Goal: Task Accomplishment & Management: Use online tool/utility

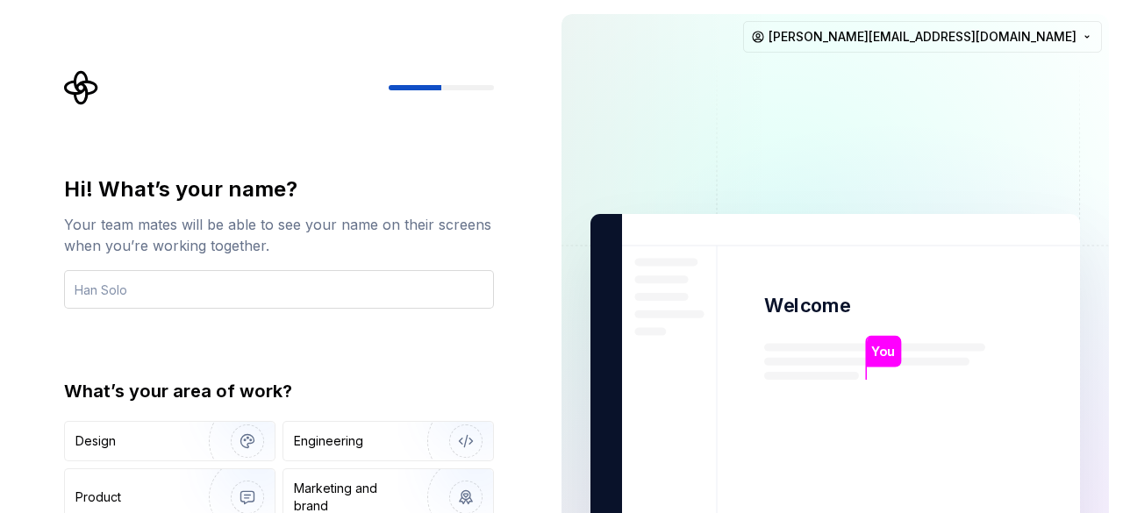
click at [82, 296] on input "text" at bounding box center [279, 289] width 430 height 39
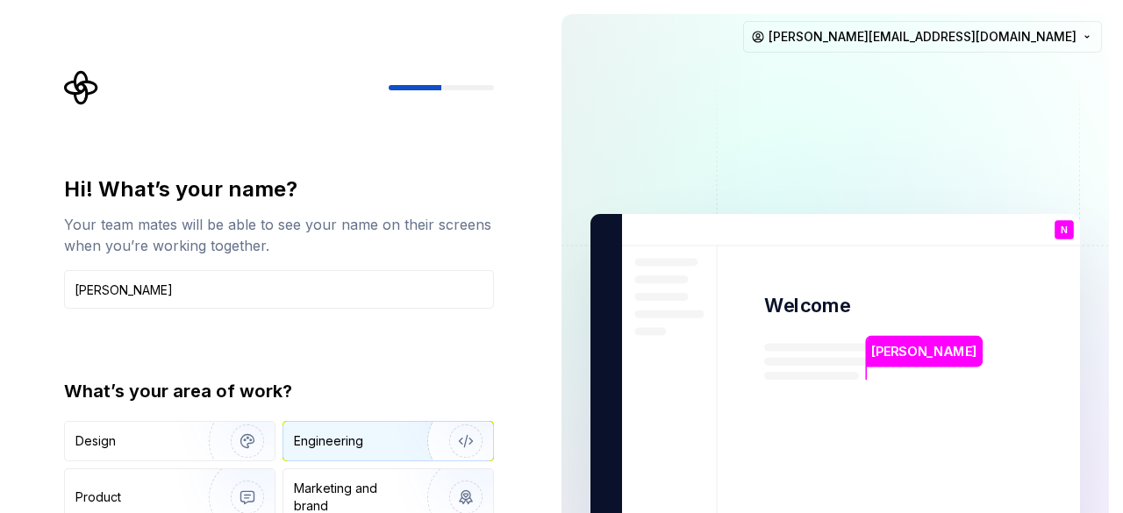
type input "[PERSON_NAME]"
click at [470, 431] on img "button" at bounding box center [454, 442] width 112 height 118
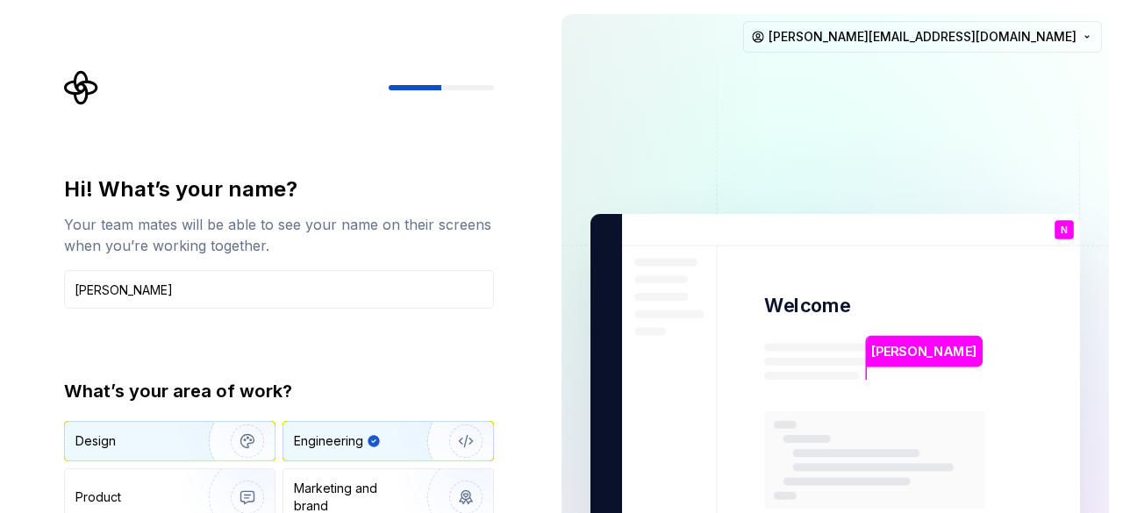
click at [221, 454] on img "button" at bounding box center [236, 442] width 112 height 118
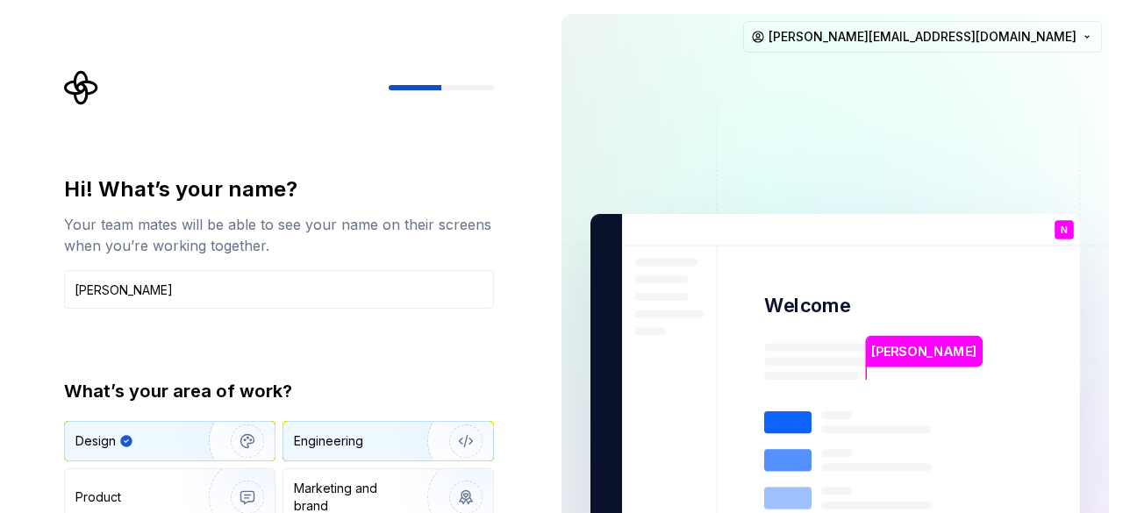
click at [419, 453] on img "button" at bounding box center [454, 442] width 112 height 118
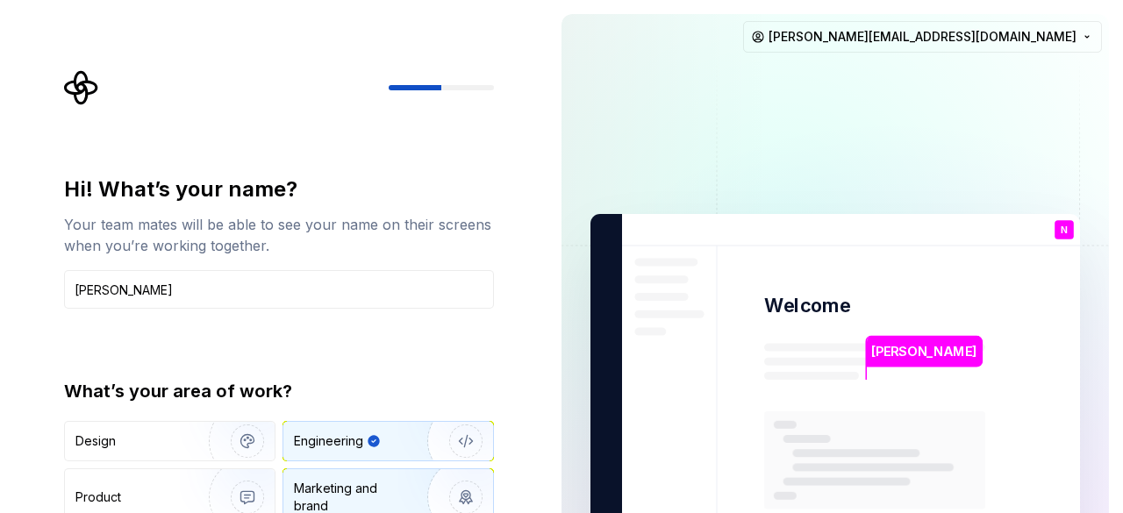
click at [342, 503] on div "Marketing and brand" at bounding box center [353, 497] width 118 height 35
click at [360, 438] on div "Engineering" at bounding box center [328, 442] width 69 height 18
click at [881, 362] on div "[PERSON_NAME]" at bounding box center [925, 352] width 116 height 32
click at [1064, 230] on p "N" at bounding box center [1064, 230] width 7 height 10
click at [898, 47] on html "Hi! What’s your name? Your team mates will be able to see your name on their sc…" at bounding box center [561, 256] width 1123 height 513
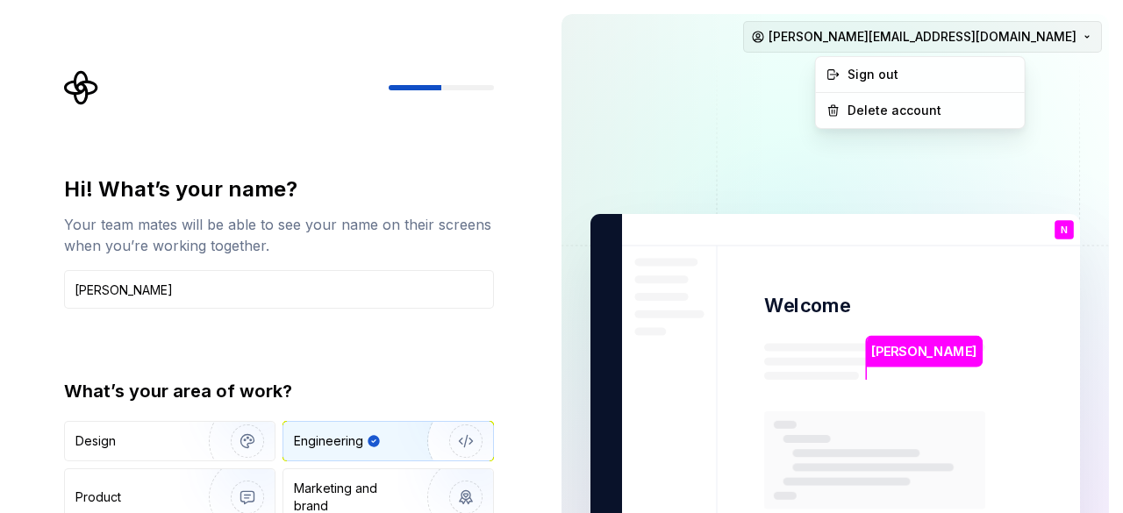
click at [898, 47] on html "Hi! What’s your name? Your team mates will be able to see your name on their sc…" at bounding box center [561, 256] width 1123 height 513
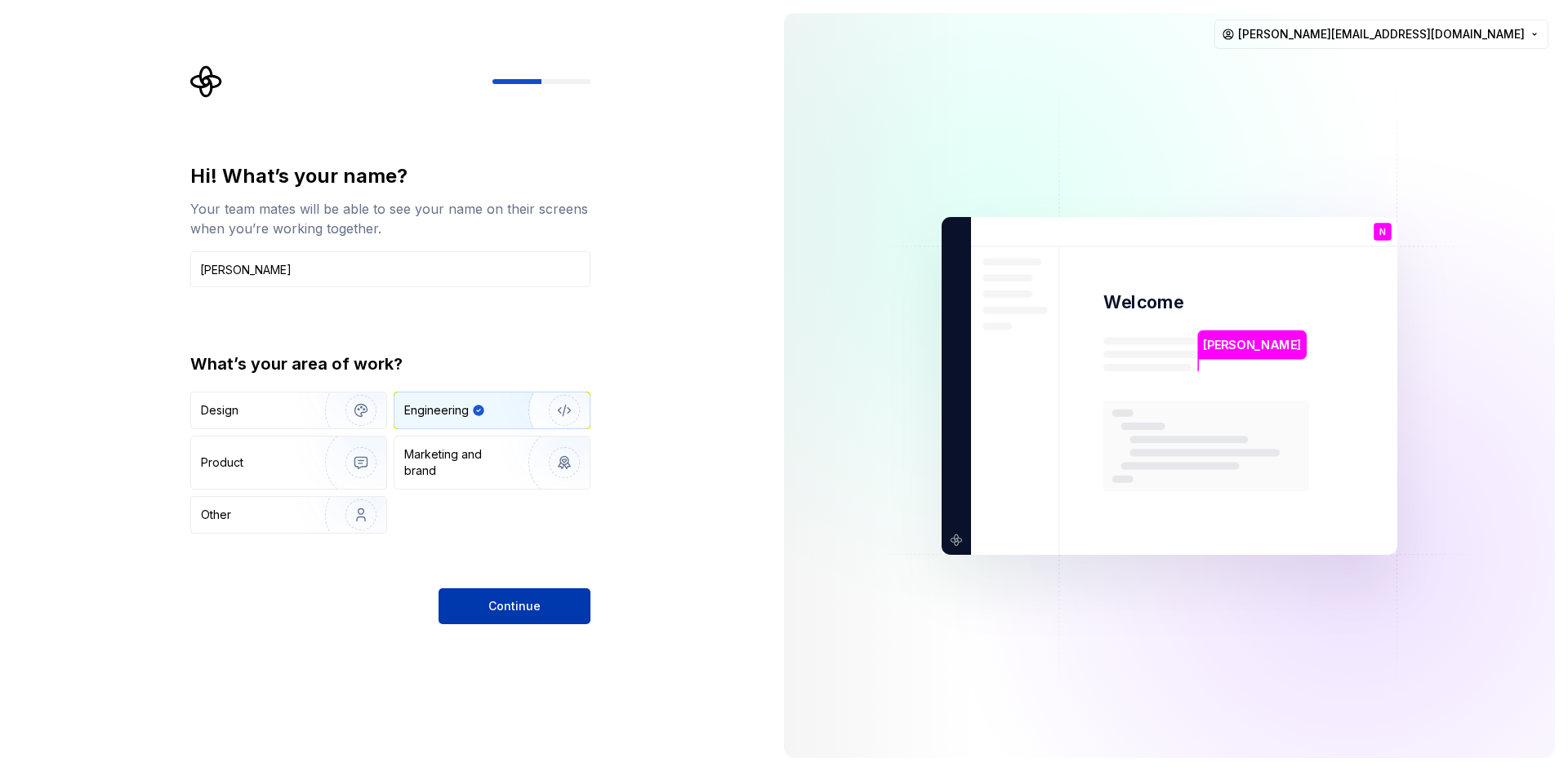
click at [456, 476] on button "Continue" at bounding box center [514, 606] width 152 height 36
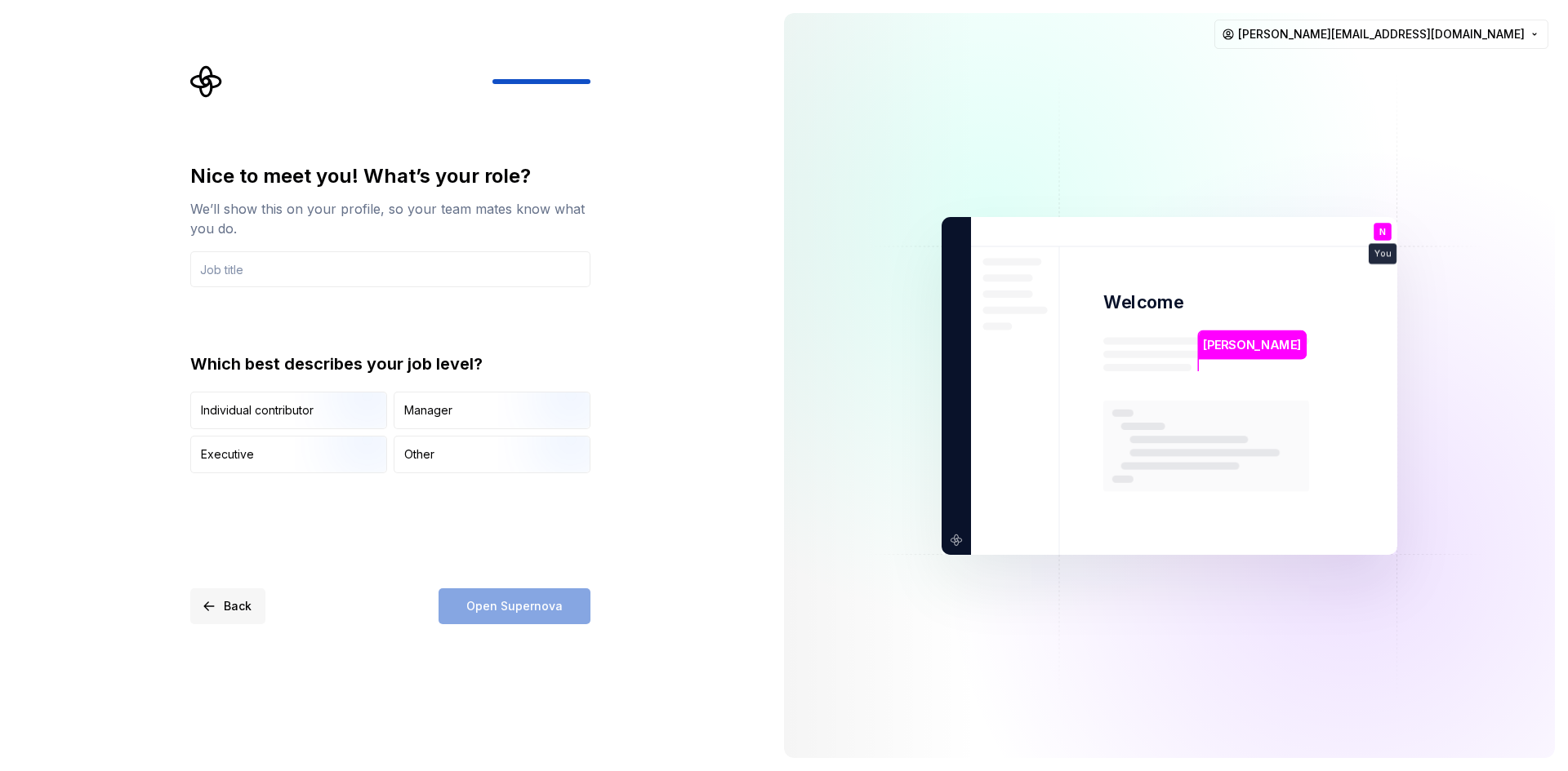
click at [247, 476] on span "Back" at bounding box center [237, 606] width 28 height 17
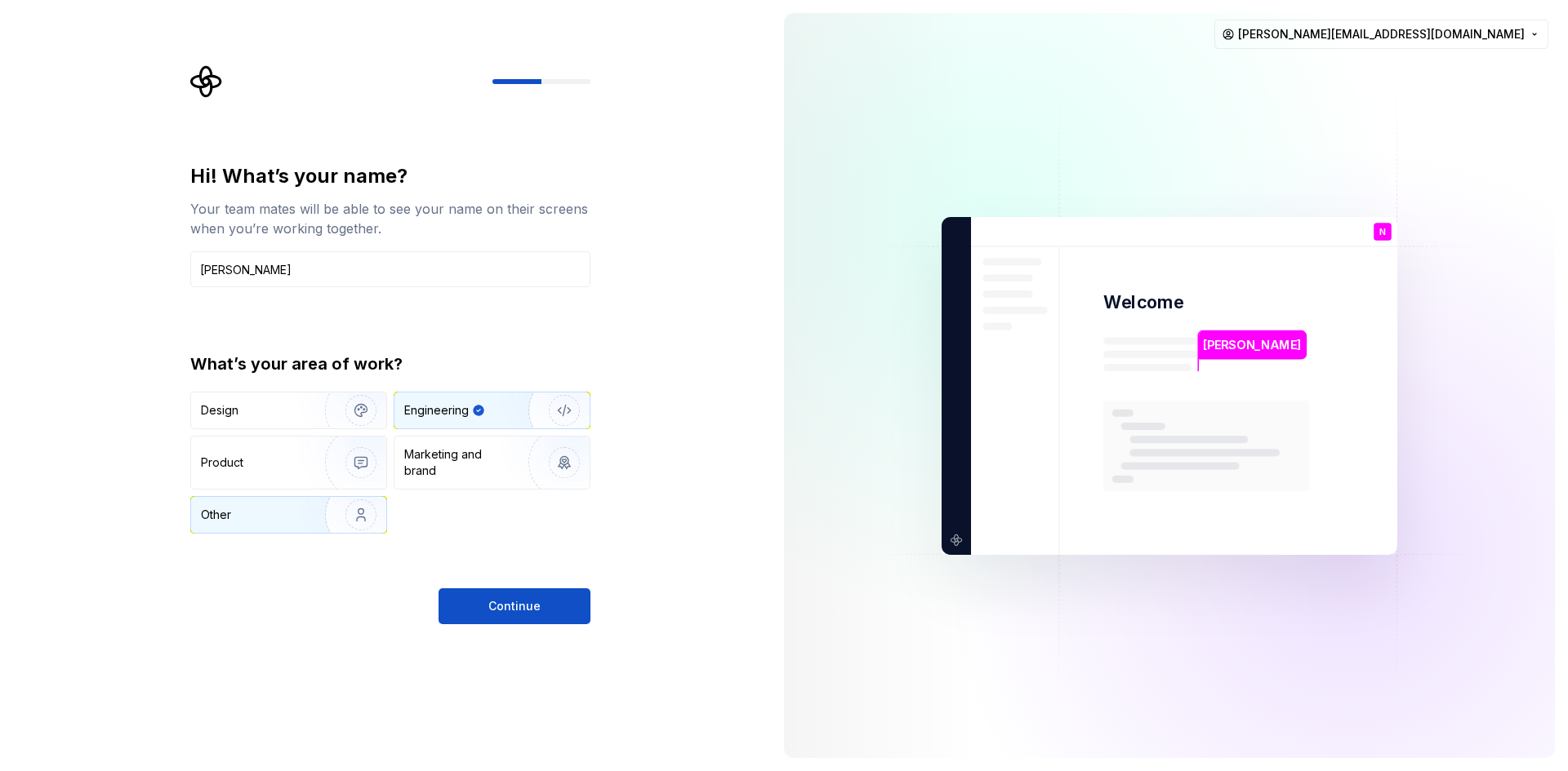
click at [346, 476] on img "button" at bounding box center [350, 515] width 104 height 110
click at [445, 412] on div "Engineering" at bounding box center [436, 411] width 64 height 17
click at [323, 454] on img "button" at bounding box center [350, 463] width 104 height 110
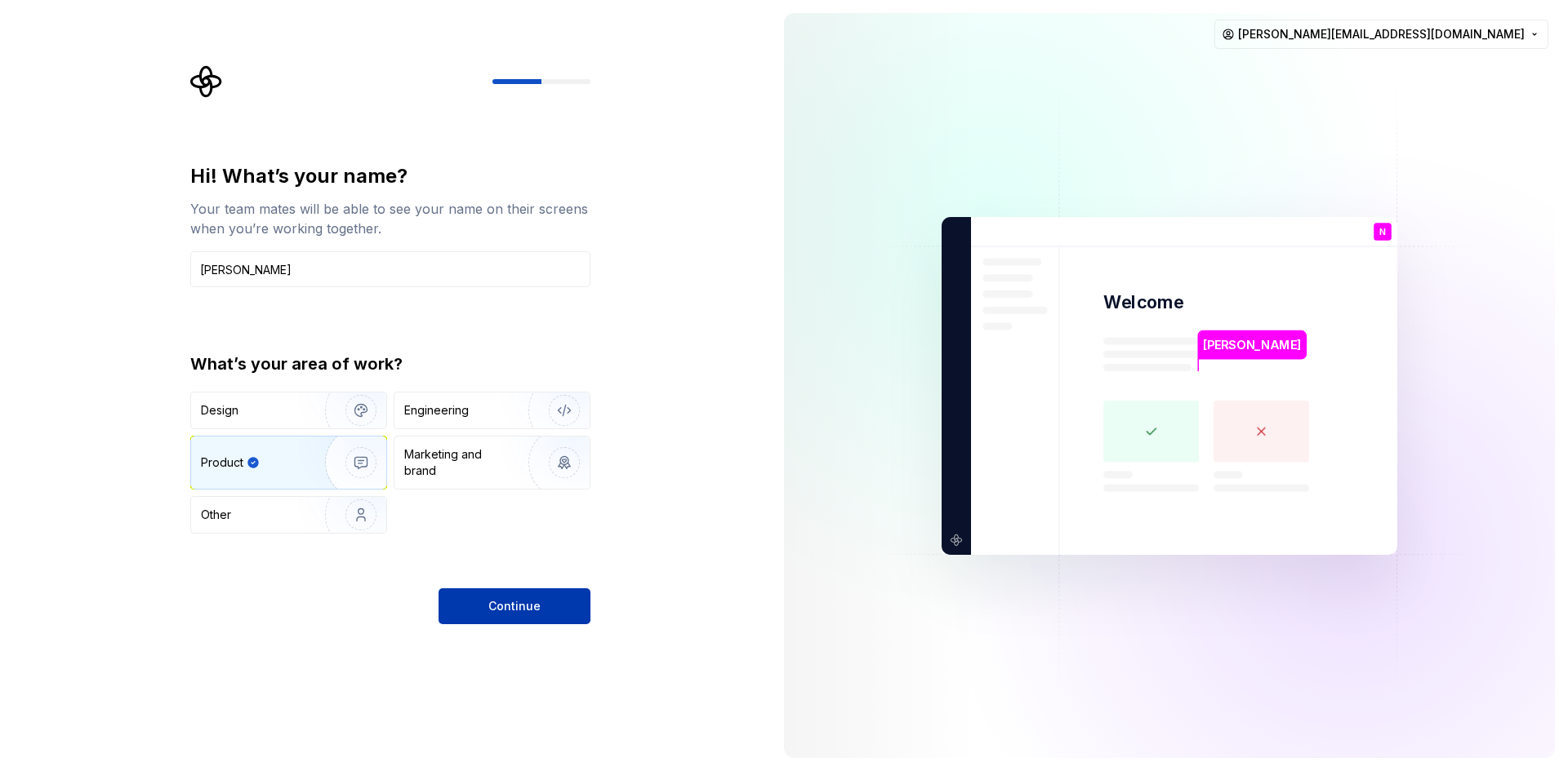
click at [504, 476] on span "Continue" at bounding box center [515, 606] width 52 height 17
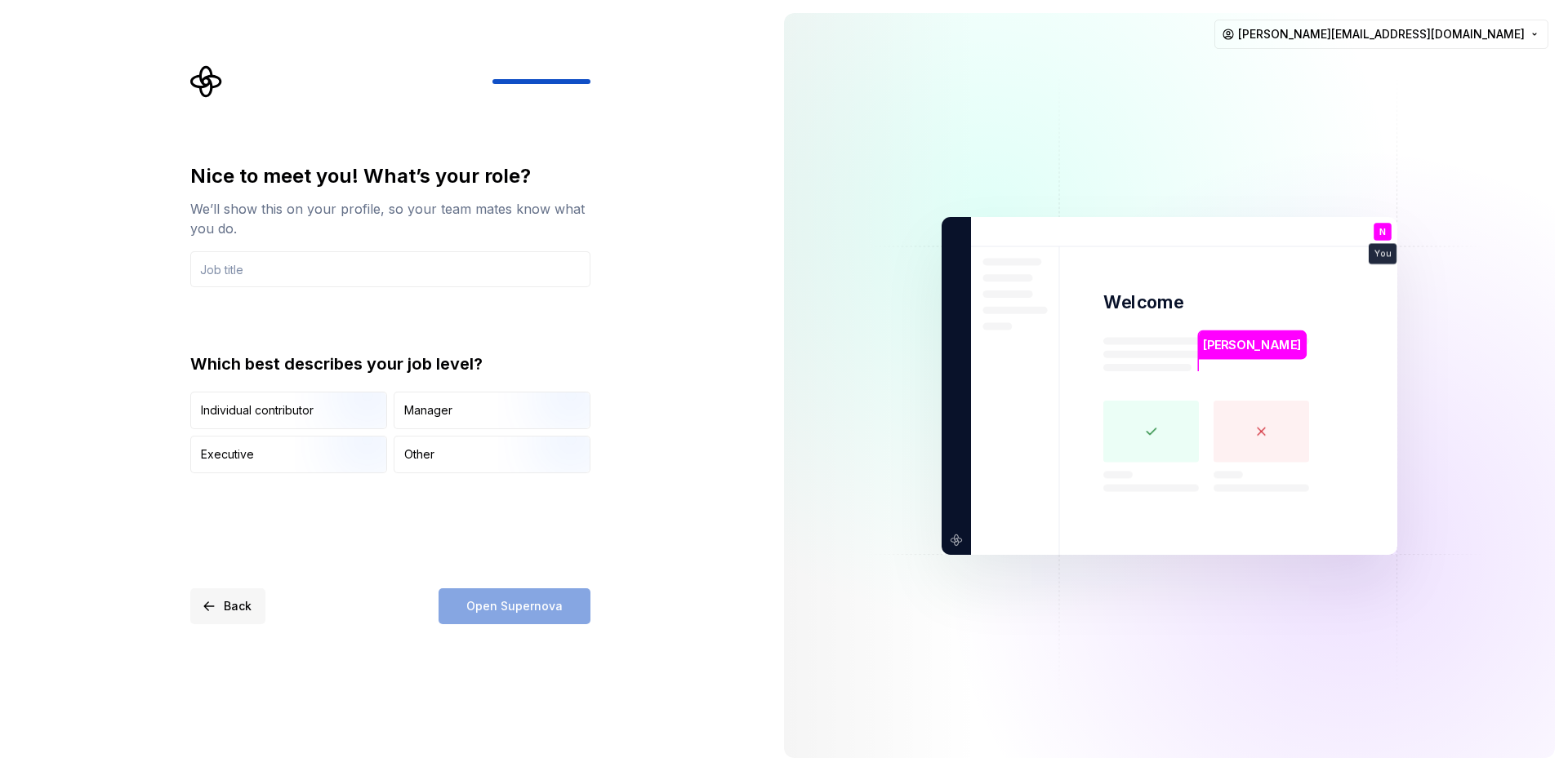
click at [237, 476] on span "Back" at bounding box center [237, 606] width 28 height 17
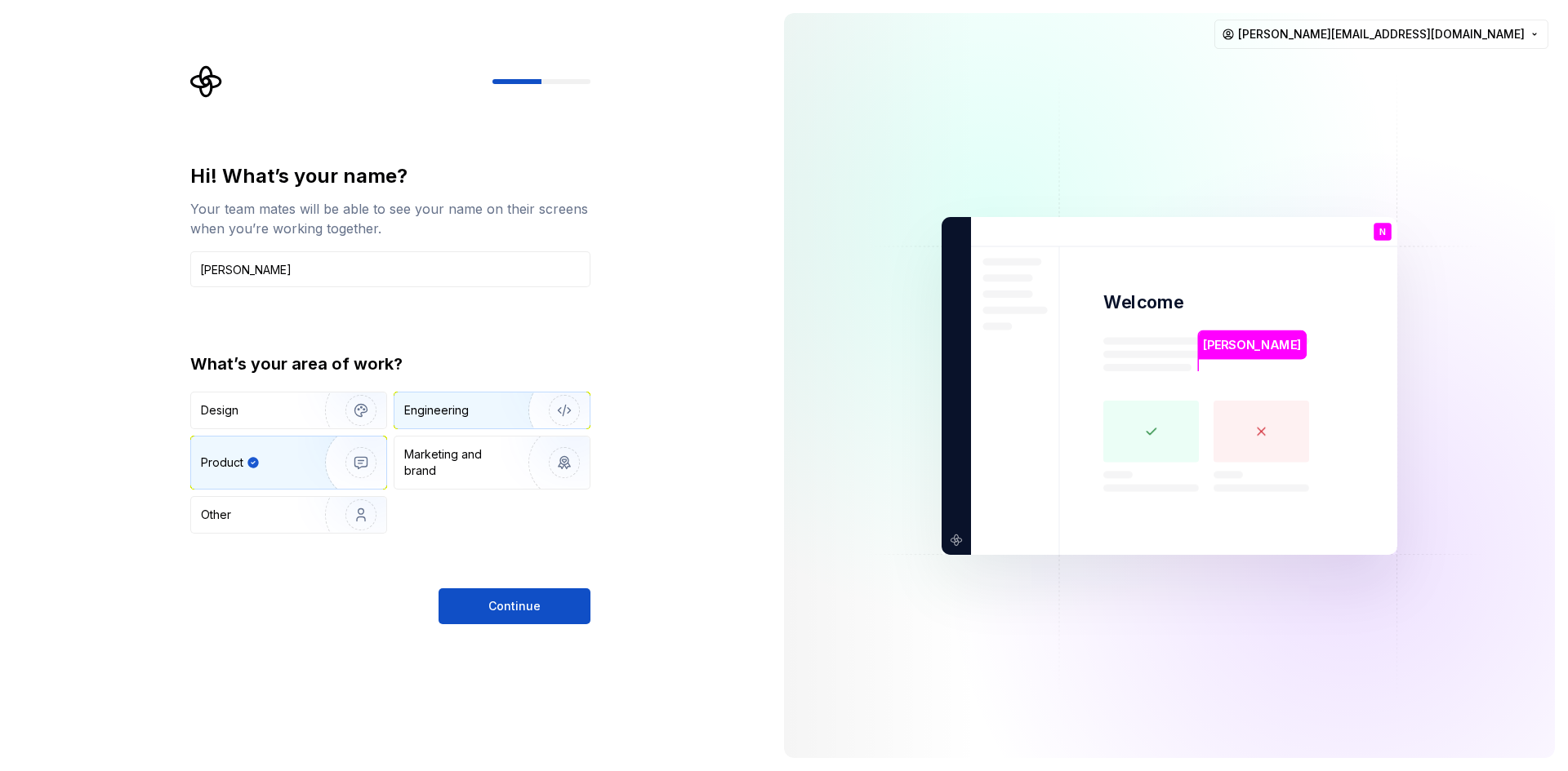
click at [443, 407] on div "Engineering" at bounding box center [436, 411] width 64 height 17
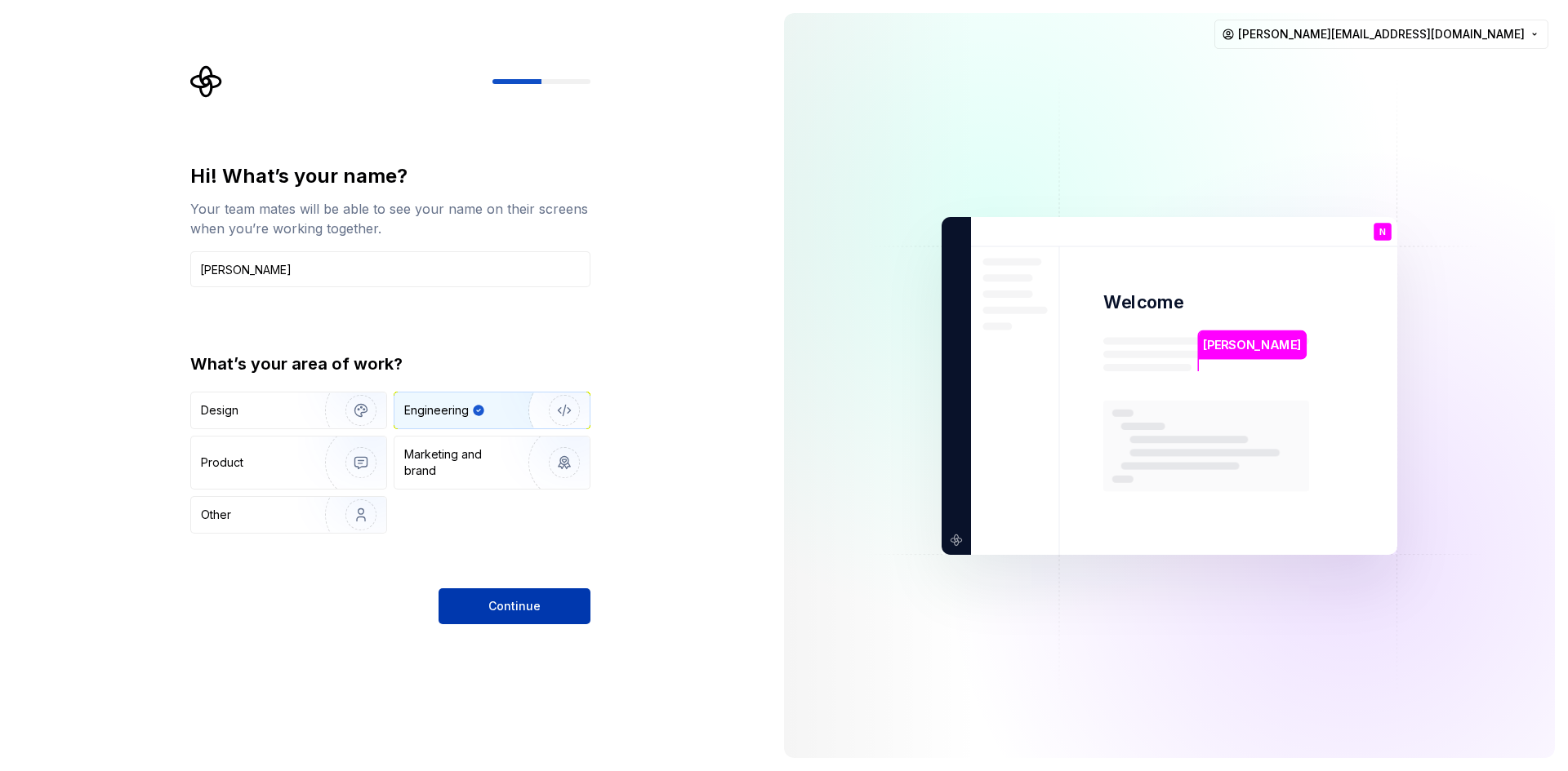
click at [516, 476] on span "Continue" at bounding box center [515, 606] width 52 height 17
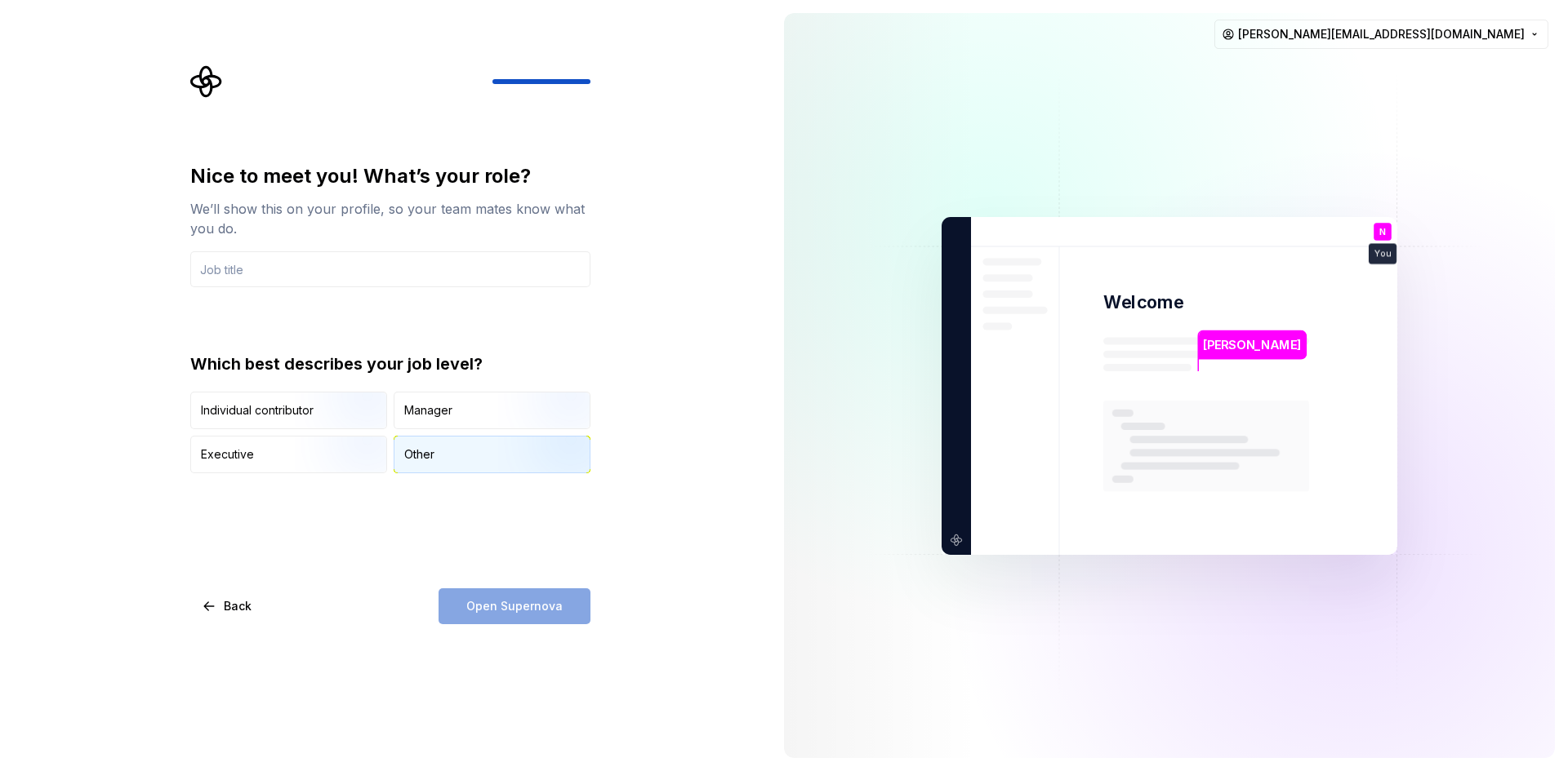
click at [443, 450] on div "Other" at bounding box center [492, 454] width 195 height 36
click at [283, 257] on input "text" at bounding box center [390, 269] width 400 height 36
click at [314, 277] on input "text" at bounding box center [390, 269] width 400 height 36
click at [269, 416] on div "Individual contributor" at bounding box center [257, 411] width 113 height 17
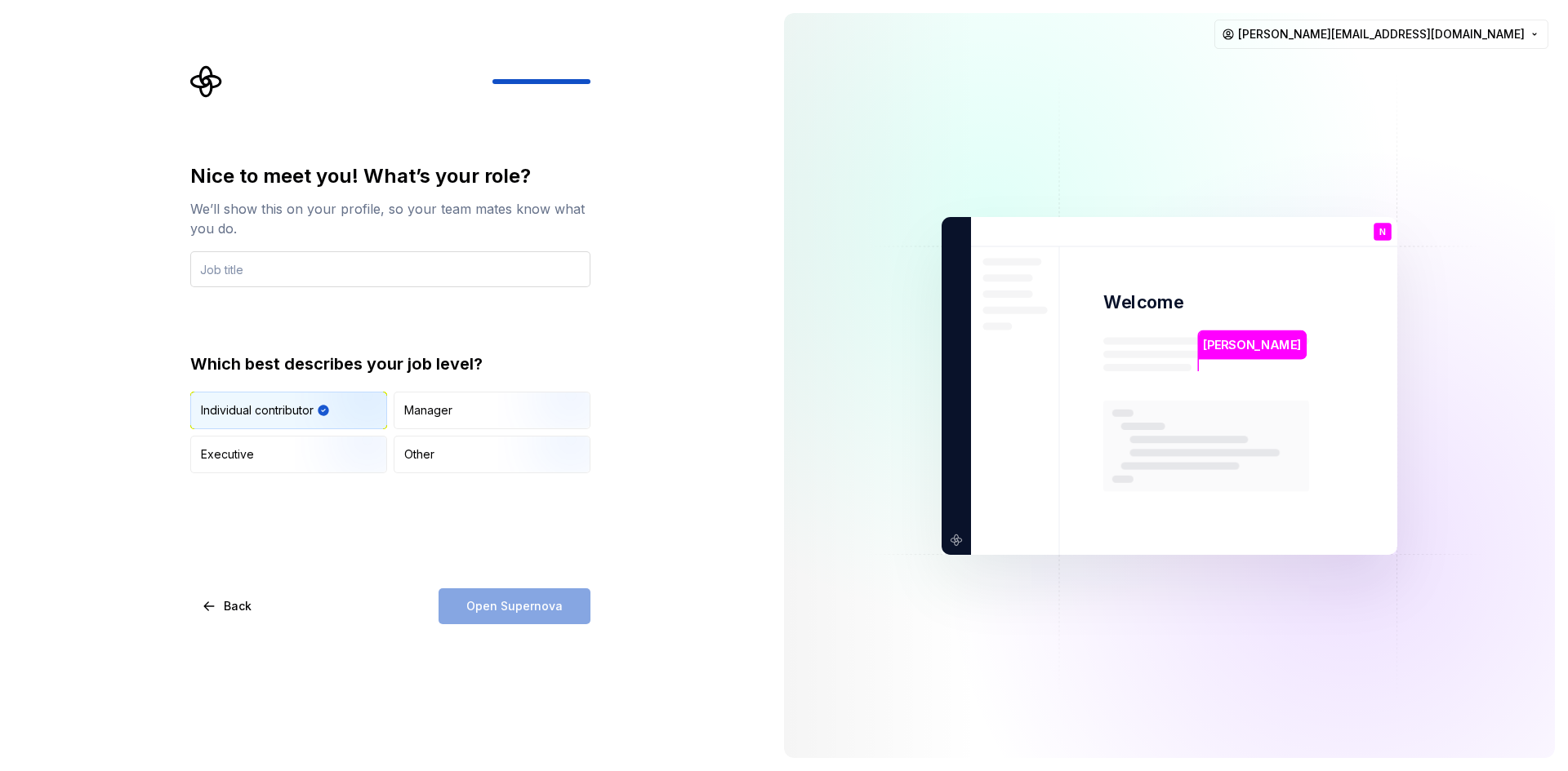
click at [349, 275] on input "text" at bounding box center [390, 269] width 400 height 36
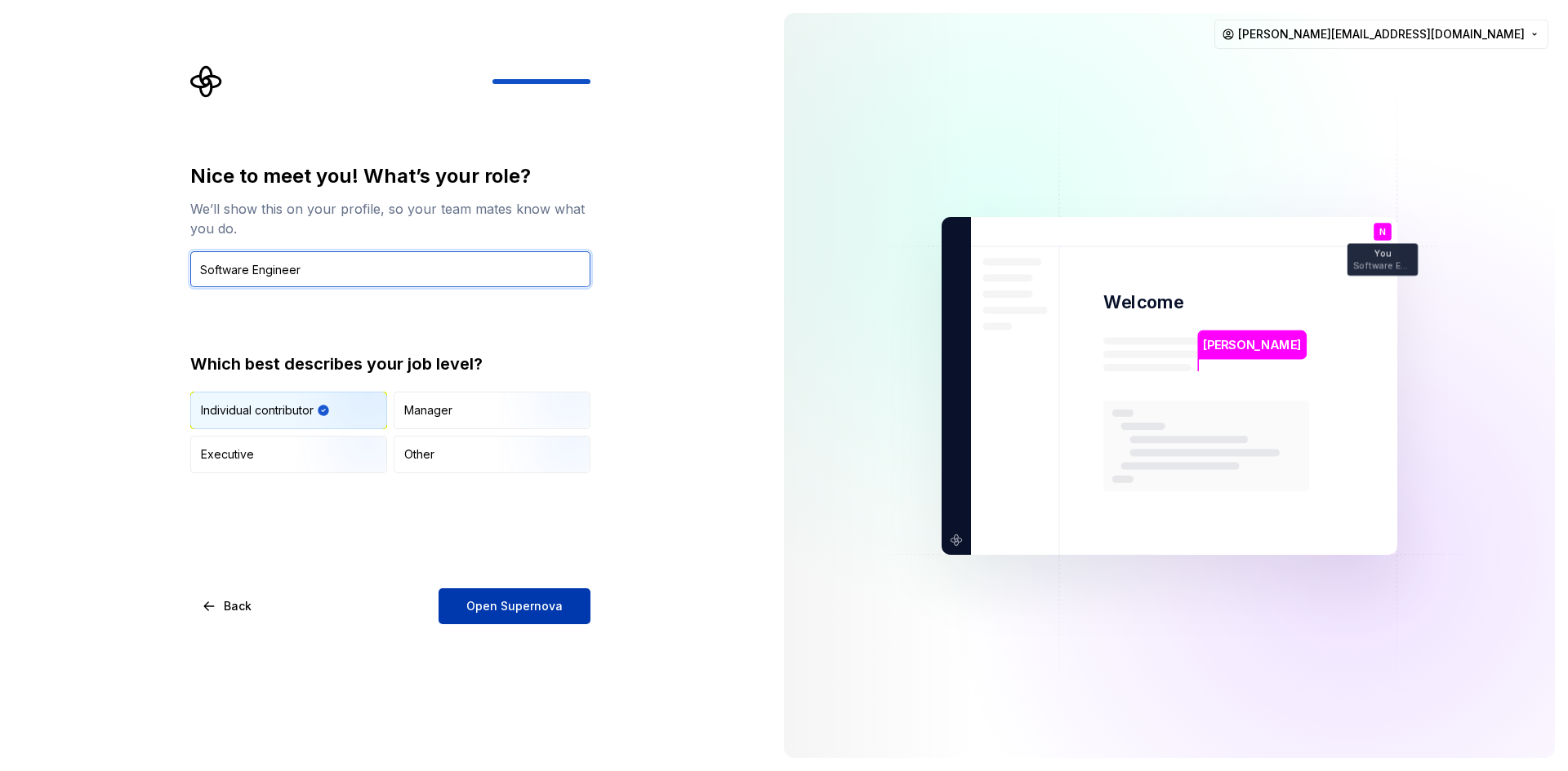
type input "Software Engineer"
click at [499, 476] on span "Open Supernova" at bounding box center [515, 606] width 97 height 17
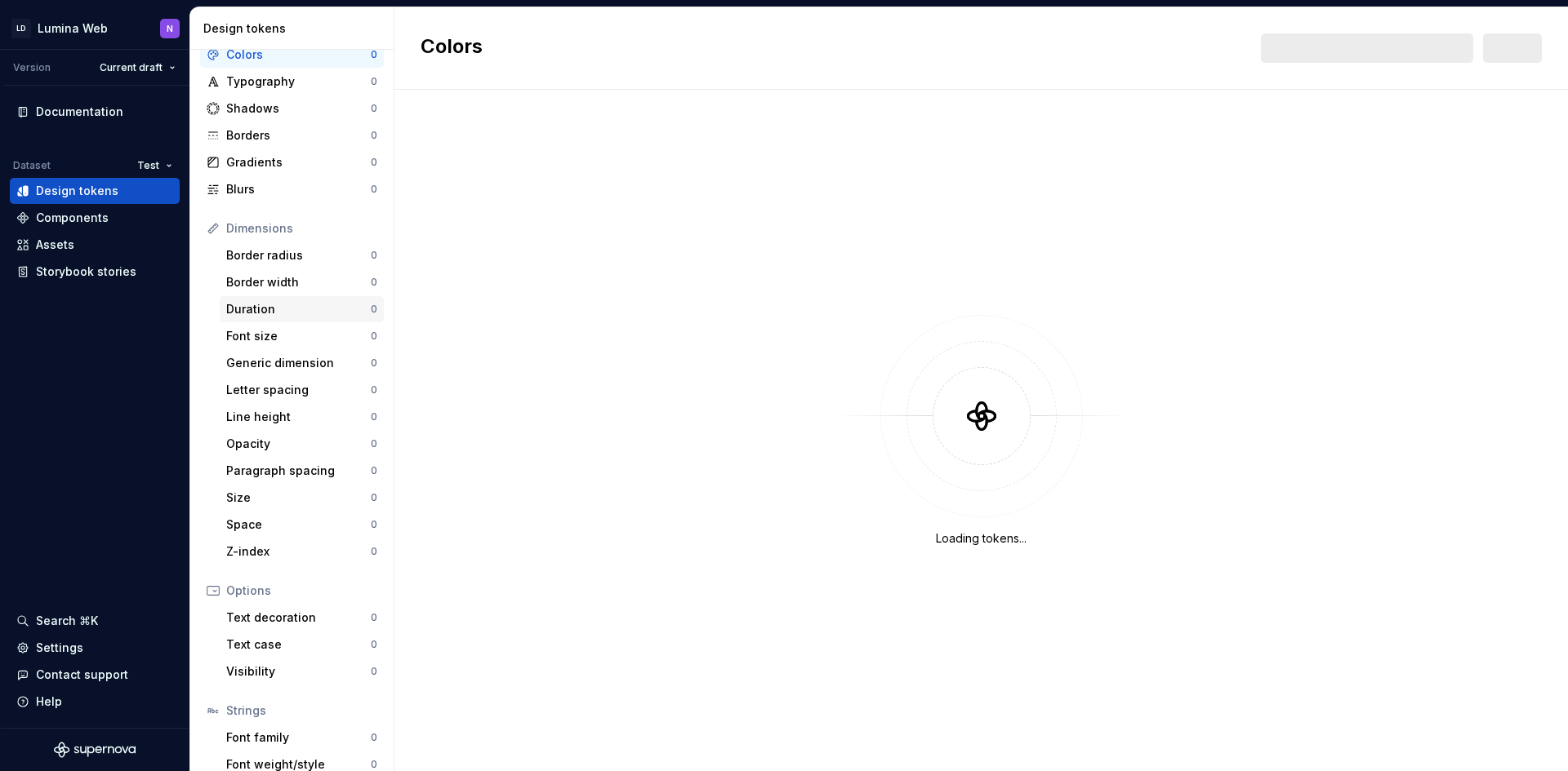
scroll to position [82, 0]
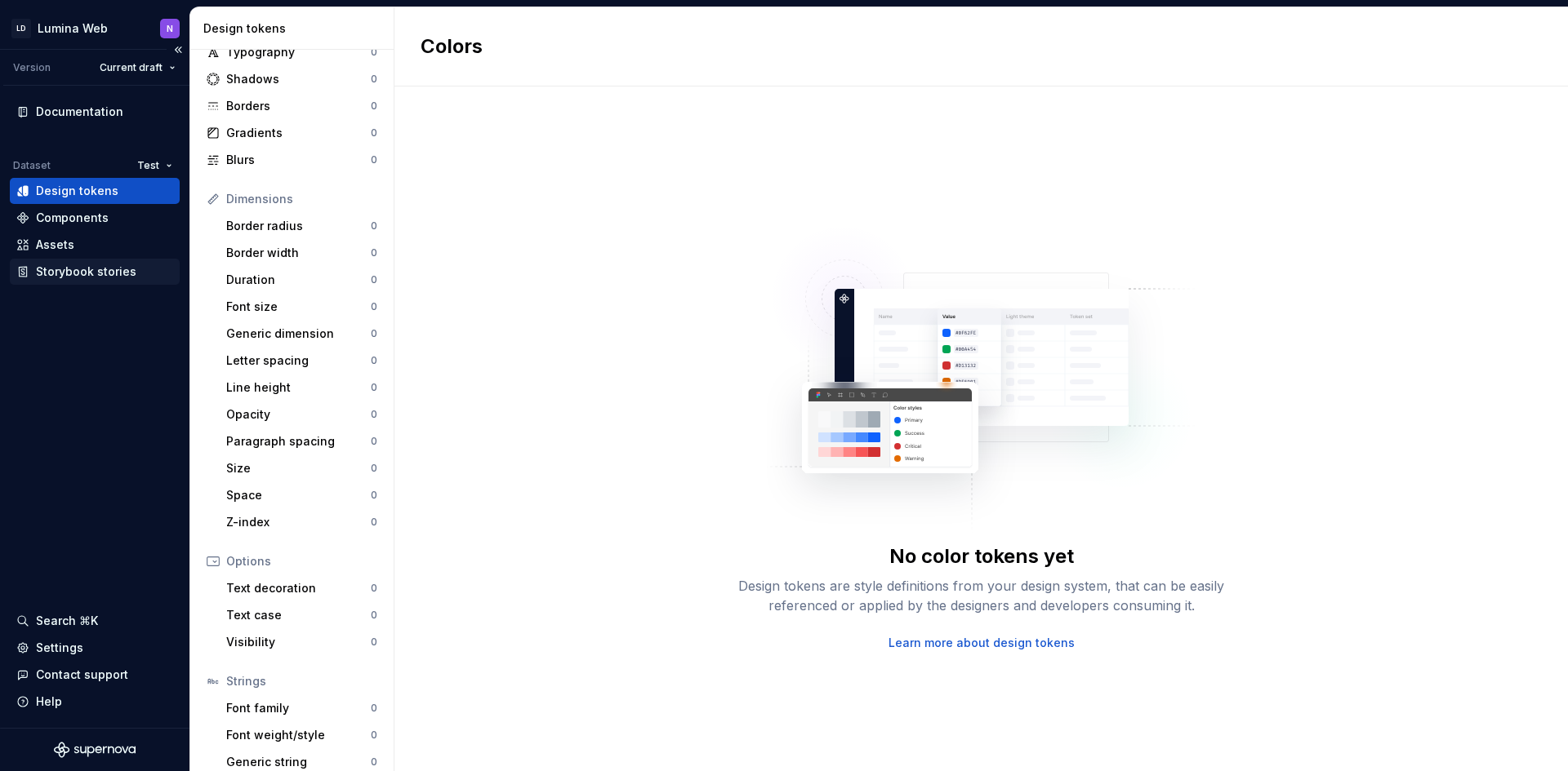
click at [90, 262] on div "Storybook stories" at bounding box center [95, 272] width 169 height 26
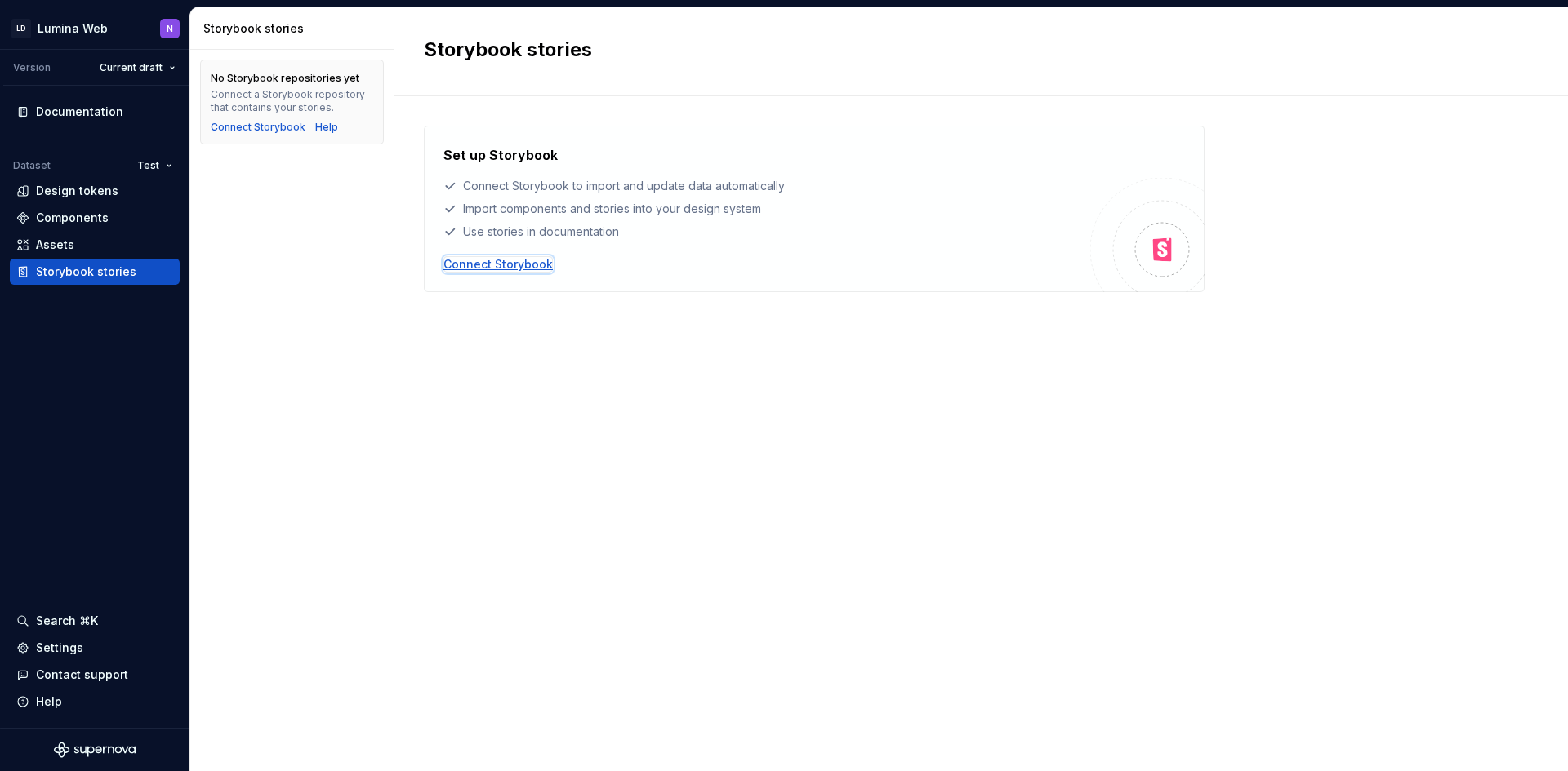
click at [484, 270] on div "Connect Storybook" at bounding box center [498, 264] width 110 height 17
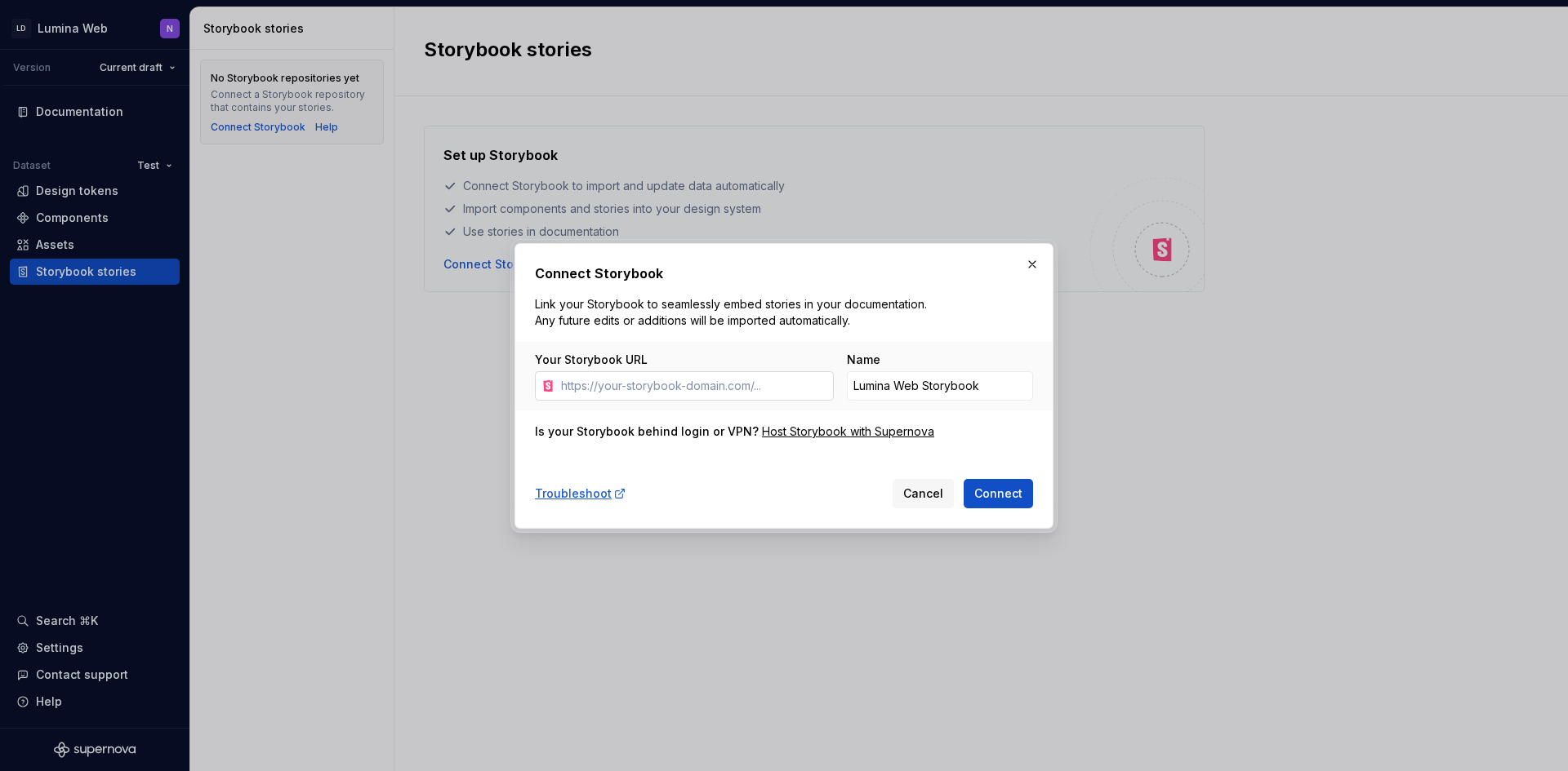
click at [703, 388] on input "Your Storybook URL" at bounding box center [694, 386] width 279 height 30
click at [814, 436] on div "Host Storybook with Supernova" at bounding box center [848, 432] width 172 height 17
click at [902, 395] on input "Lumina Web Storybook" at bounding box center [940, 386] width 186 height 30
click at [989, 382] on input "Lumina Web Storybook" at bounding box center [940, 386] width 186 height 30
click at [1028, 445] on div "Connect Storybook Link your Storybook to seamlessly embed stories in your docum…" at bounding box center [784, 385] width 498 height 245
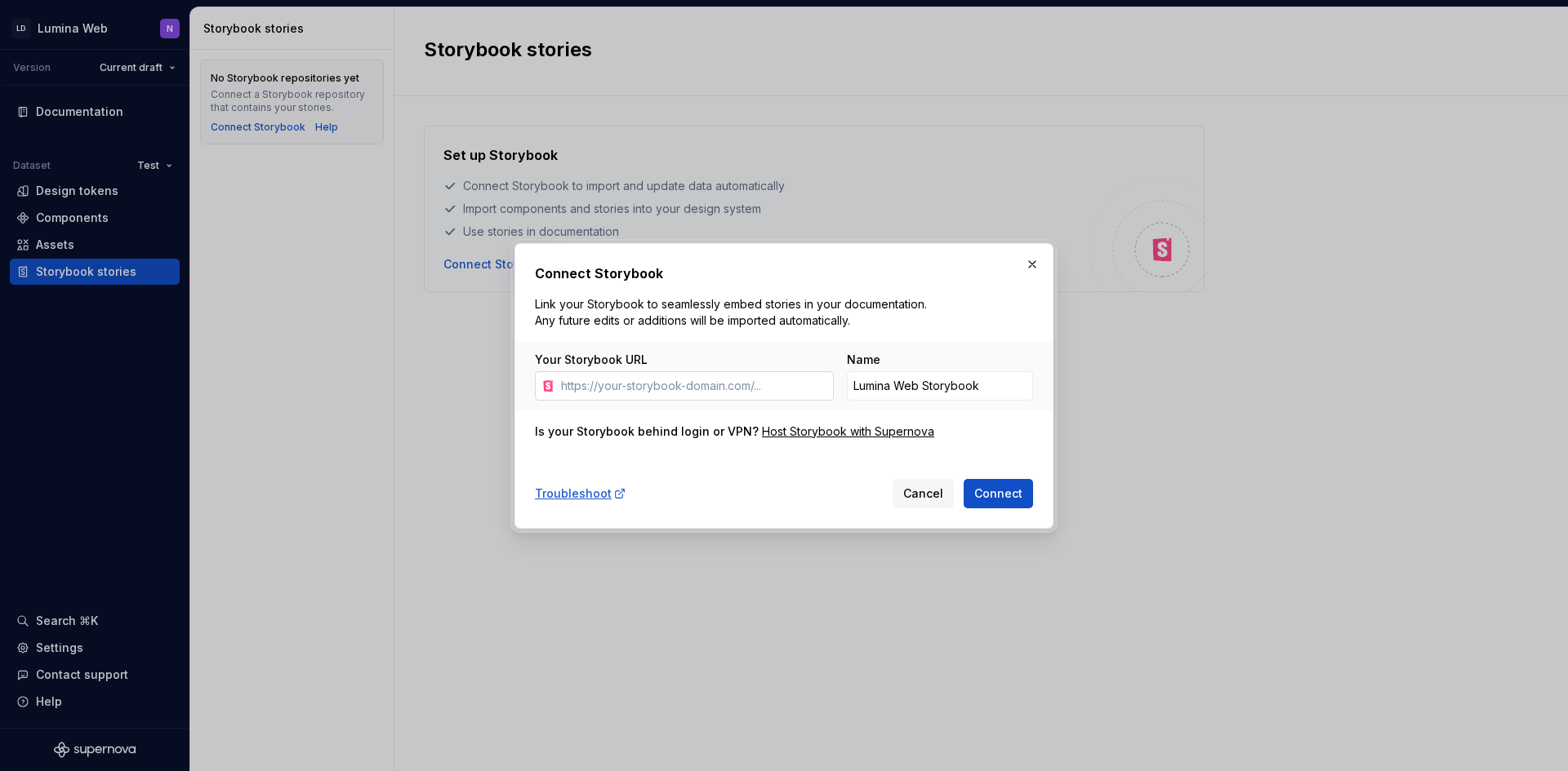
click at [646, 398] on input "Your Storybook URL" at bounding box center [694, 386] width 279 height 30
paste input "[URL][DOMAIN_NAME]"
type input "[URL][DOMAIN_NAME]"
click at [1003, 476] on span "Connect" at bounding box center [998, 494] width 48 height 17
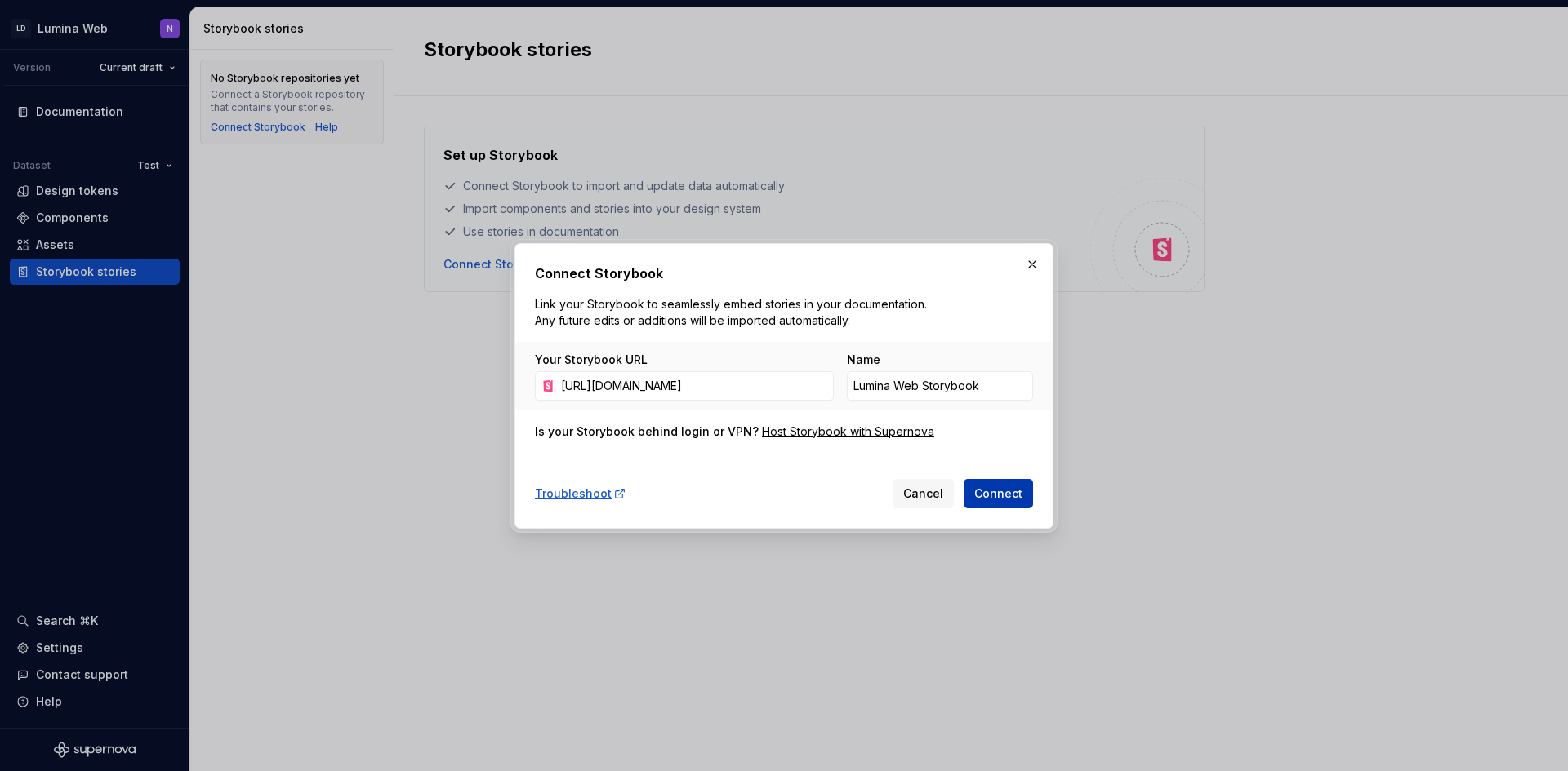
scroll to position [0, 0]
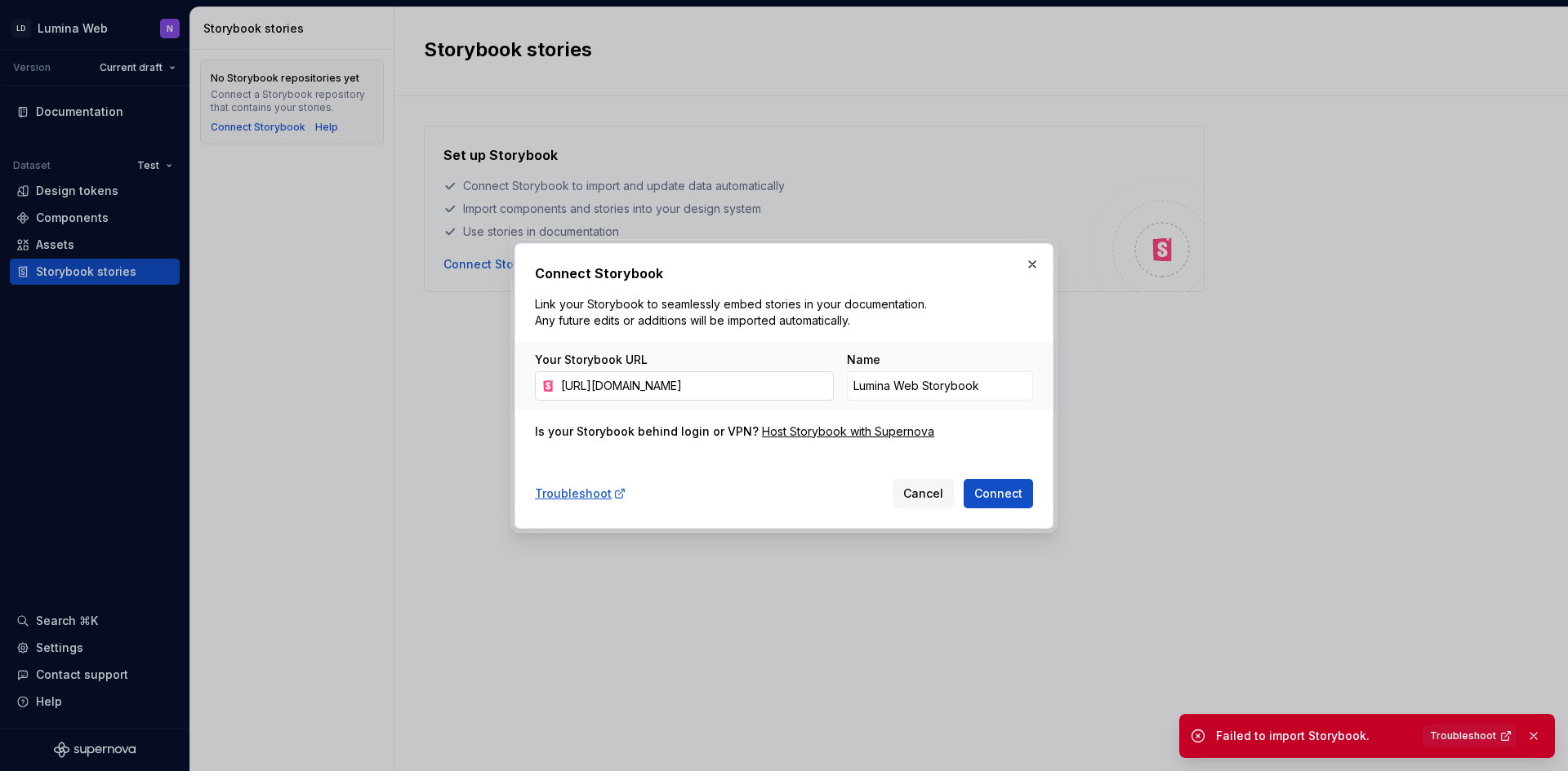
click at [811, 391] on input "[URL][DOMAIN_NAME]" at bounding box center [694, 386] width 279 height 30
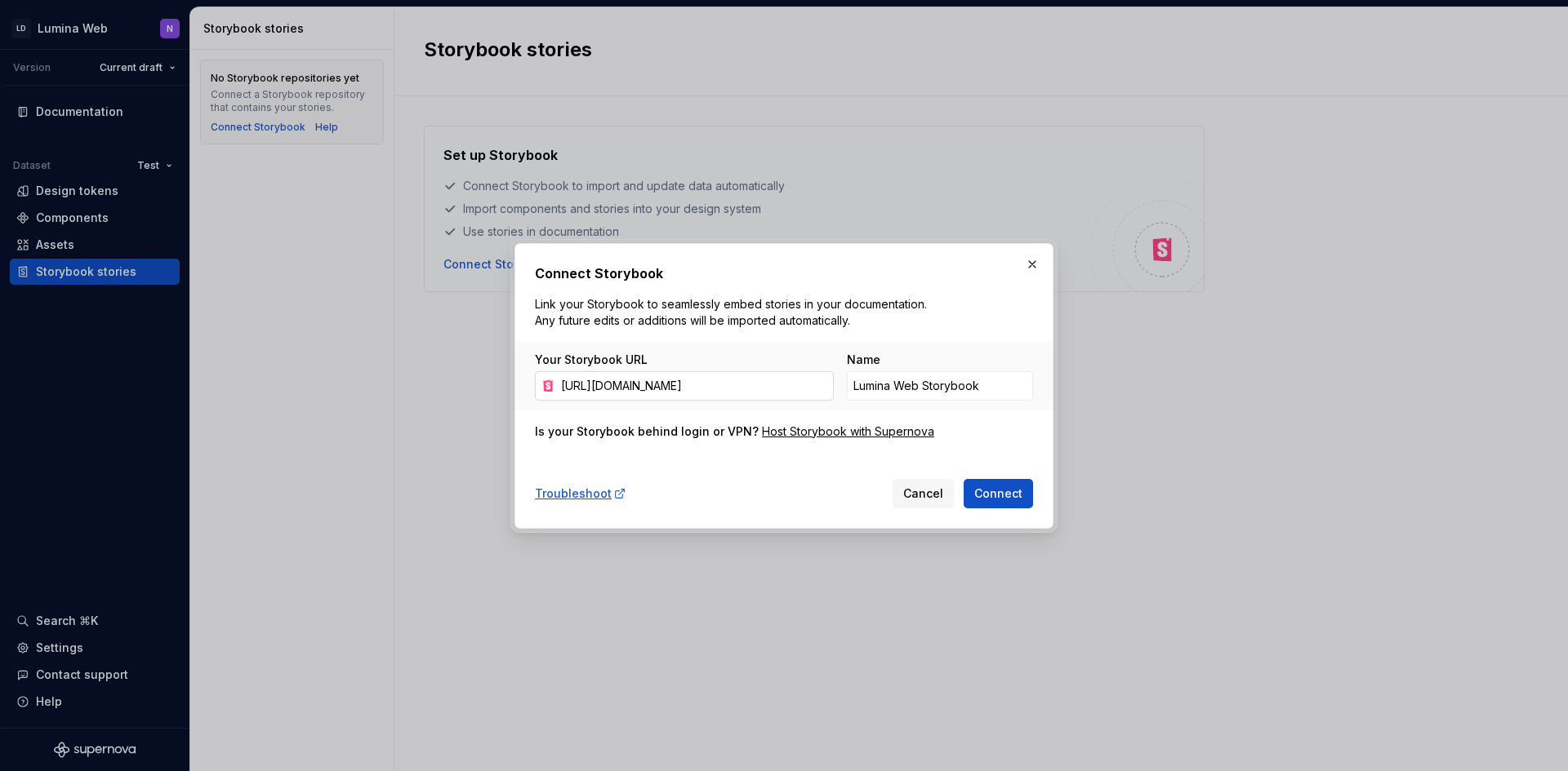
click at [732, 388] on input "[URL][DOMAIN_NAME]" at bounding box center [694, 386] width 279 height 30
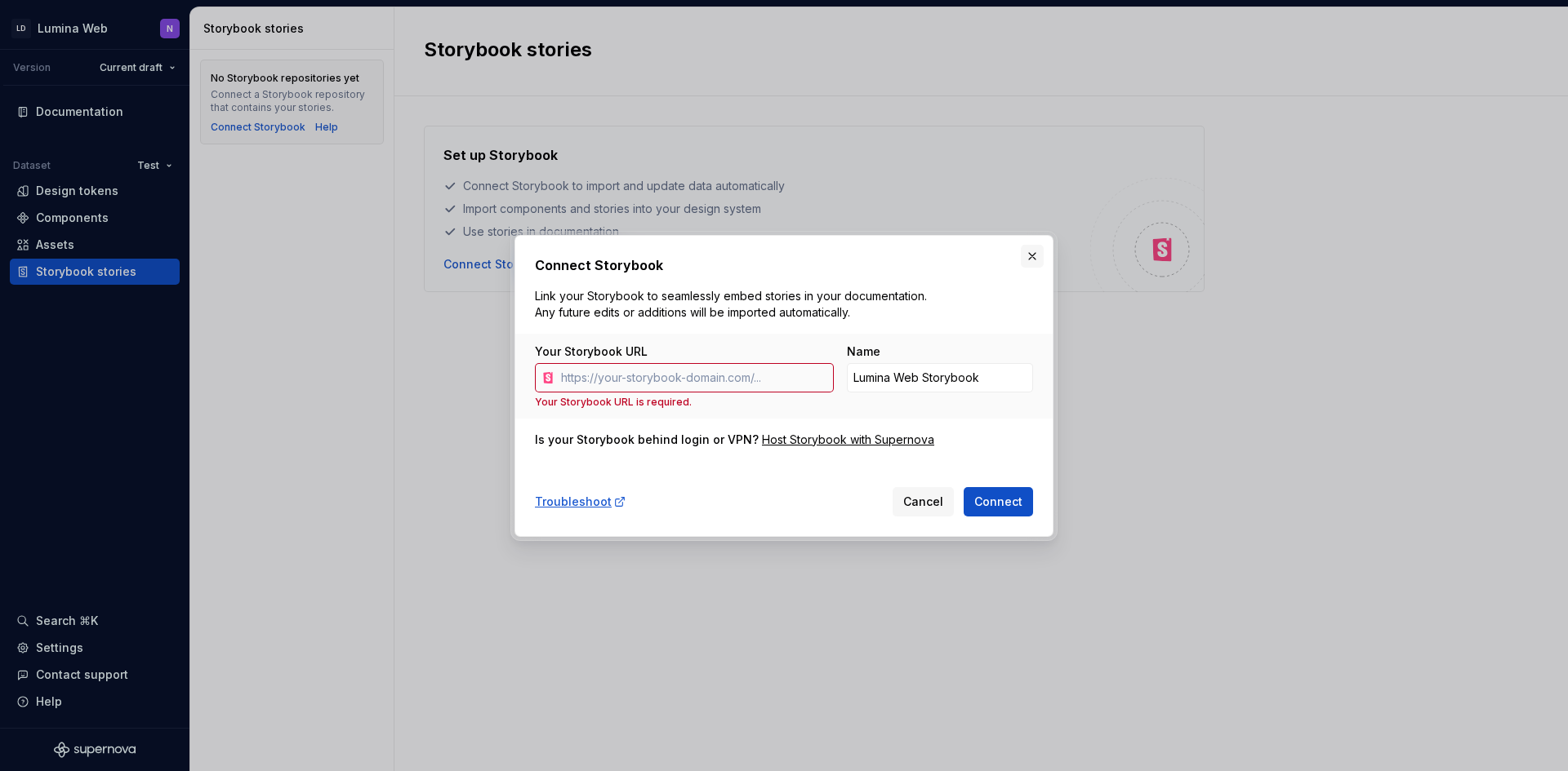
click at [1029, 249] on button "button" at bounding box center [1032, 256] width 23 height 23
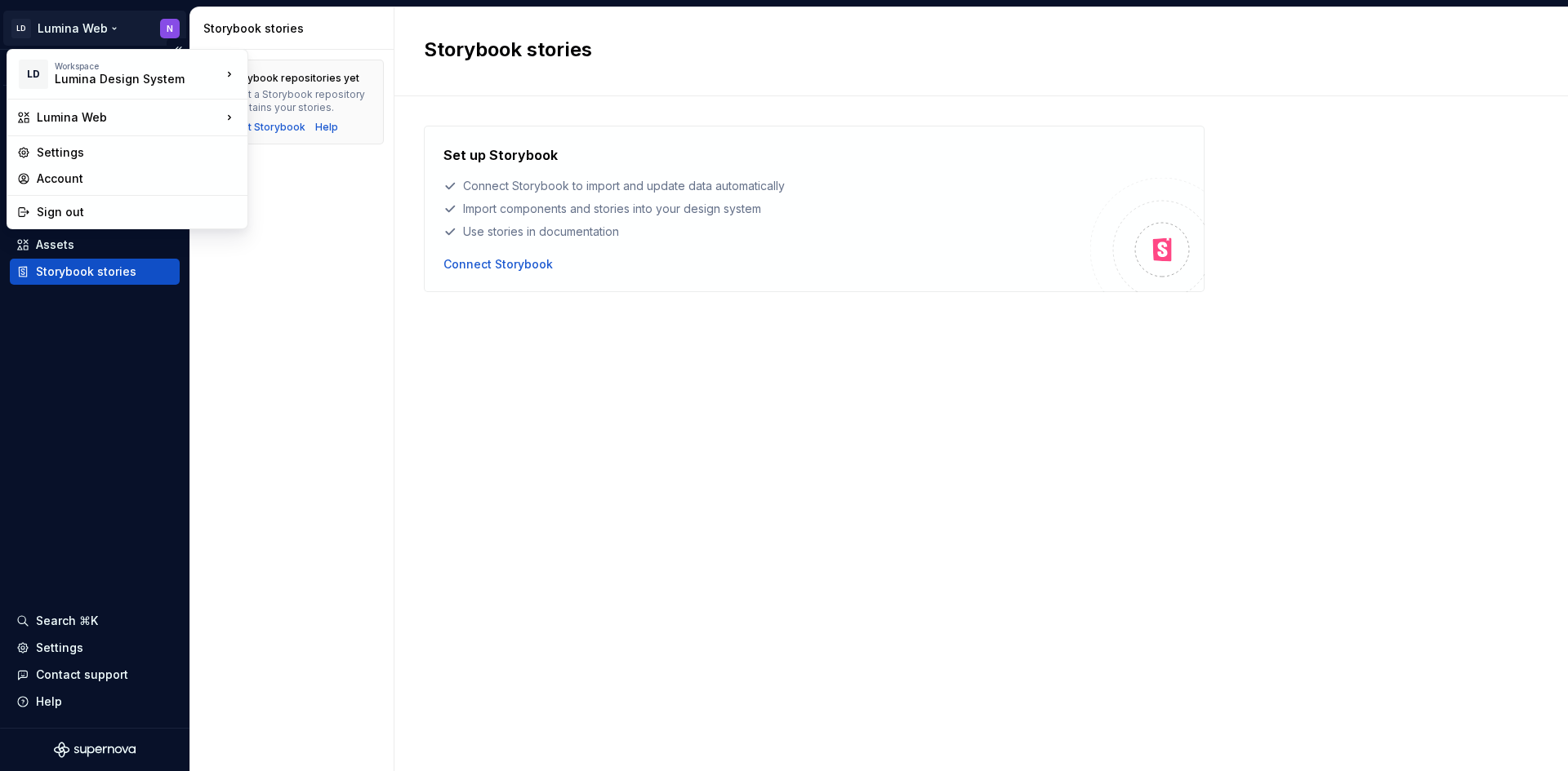
click at [81, 37] on html "LD Lumina Web N Version Current draft Documentation Dataset Test Design tokens …" at bounding box center [784, 385] width 1568 height 771
click at [95, 113] on div "Lumina Web" at bounding box center [128, 118] width 184 height 17
click at [285, 63] on div "Lumina Design System" at bounding box center [340, 71] width 130 height 17
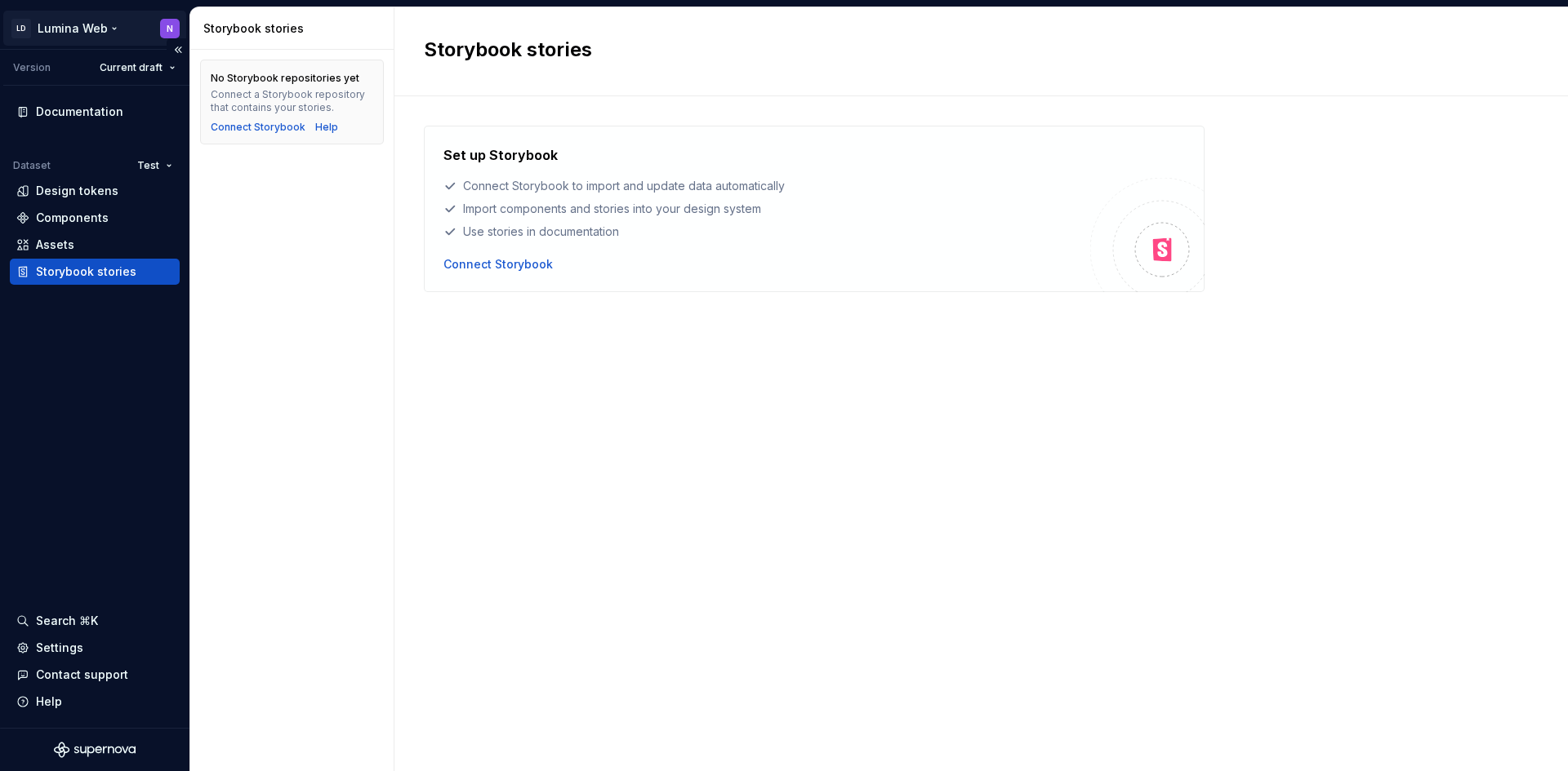
click at [122, 30] on html "LD Lumina Web N Version Current draft Documentation Dataset Test Design tokens …" at bounding box center [784, 385] width 1568 height 771
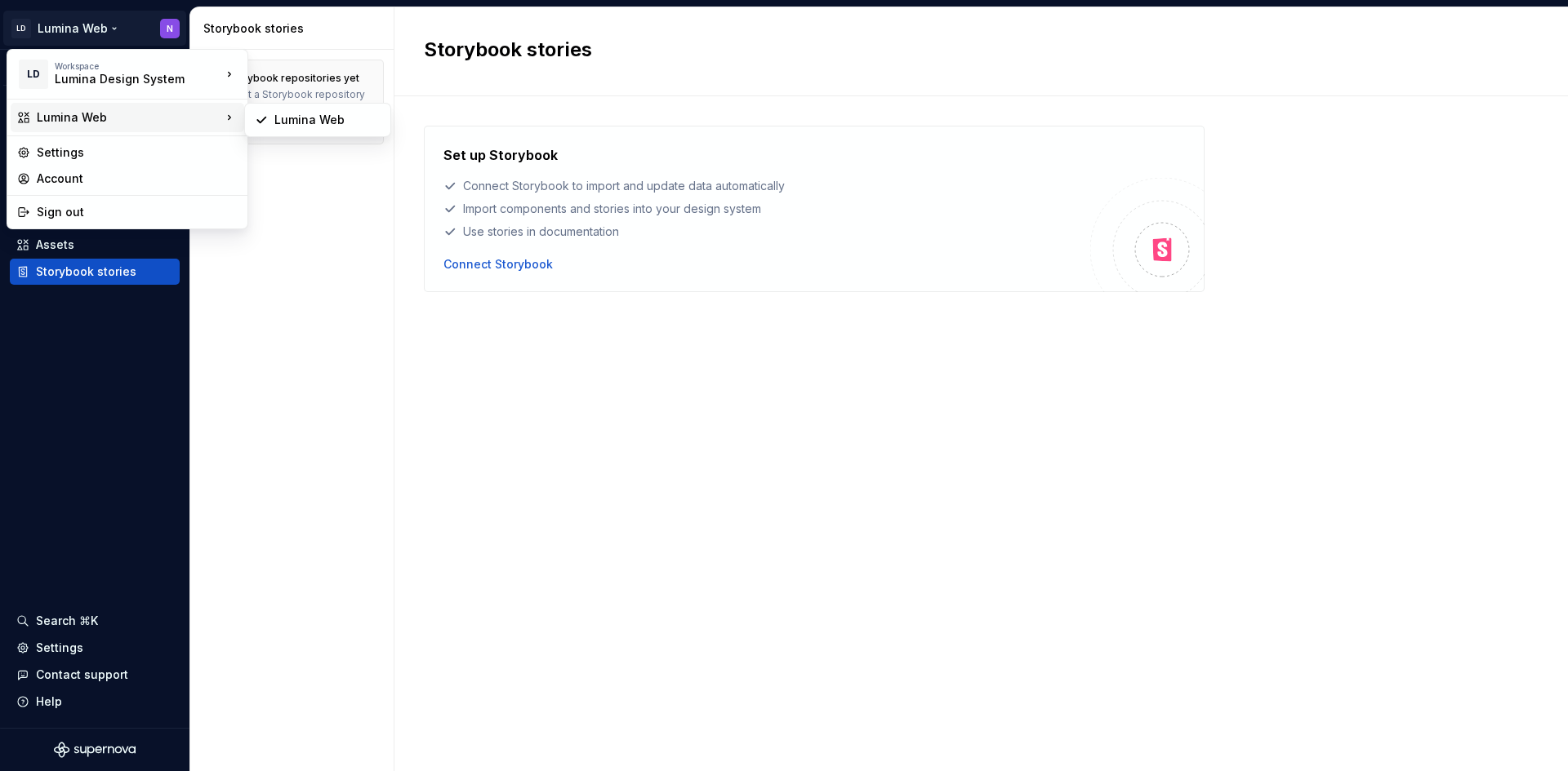
click at [116, 113] on div "Lumina Web" at bounding box center [128, 118] width 184 height 17
click at [307, 119] on div "Lumina Web" at bounding box center [328, 120] width 106 height 17
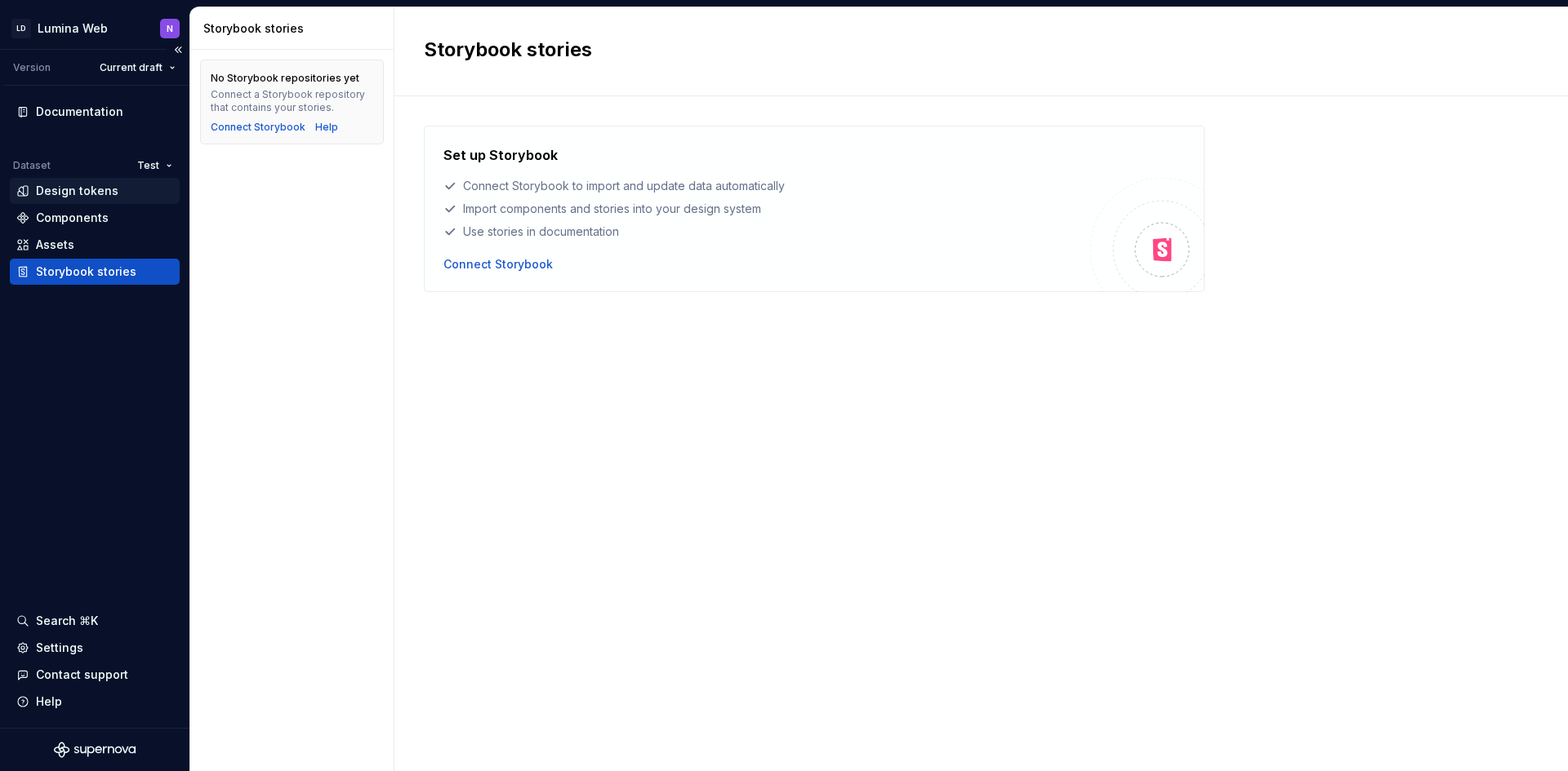
click at [71, 197] on div "Design tokens" at bounding box center [77, 192] width 83 height 17
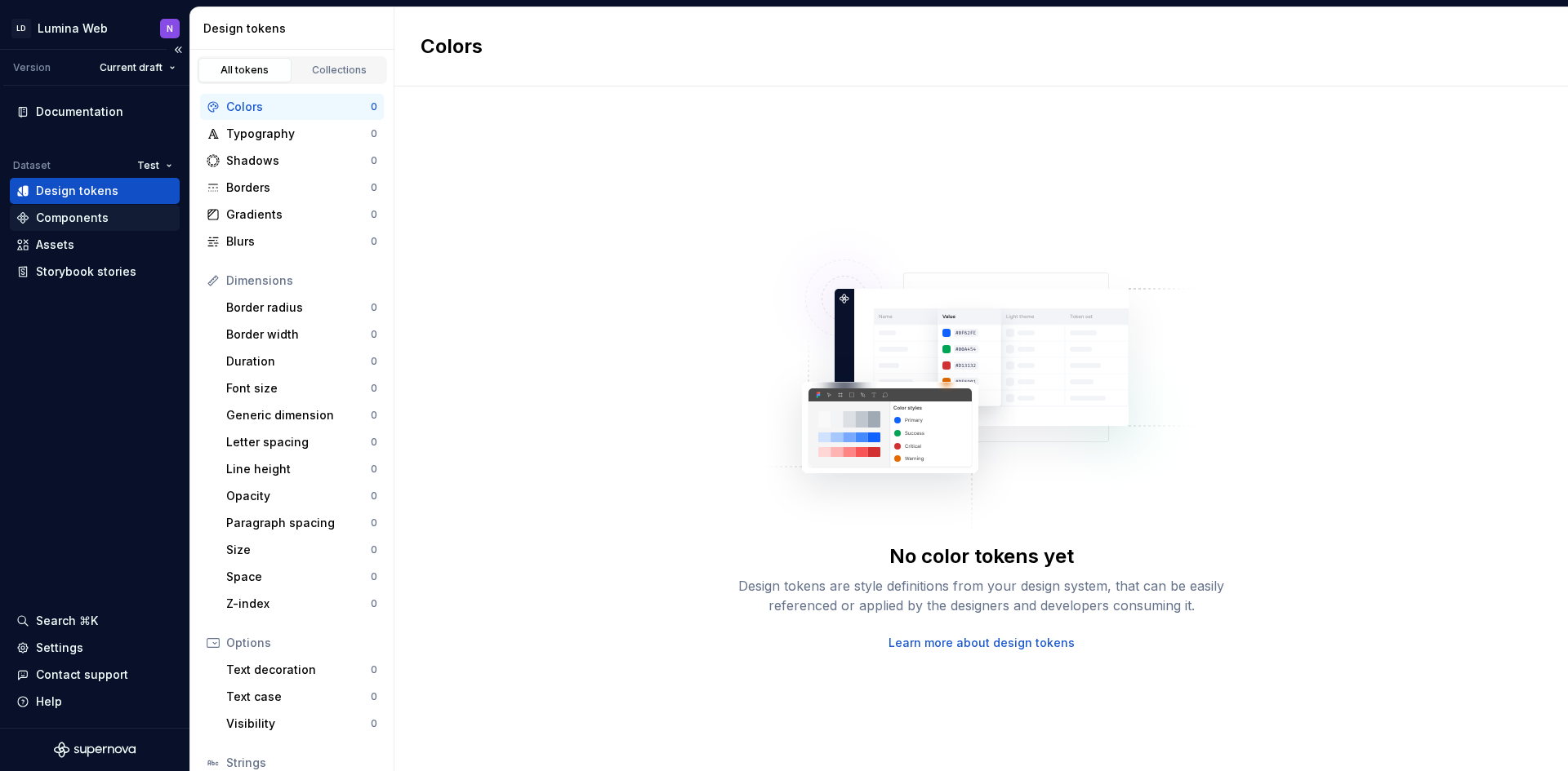
click at [87, 210] on div "Components" at bounding box center [73, 218] width 73 height 17
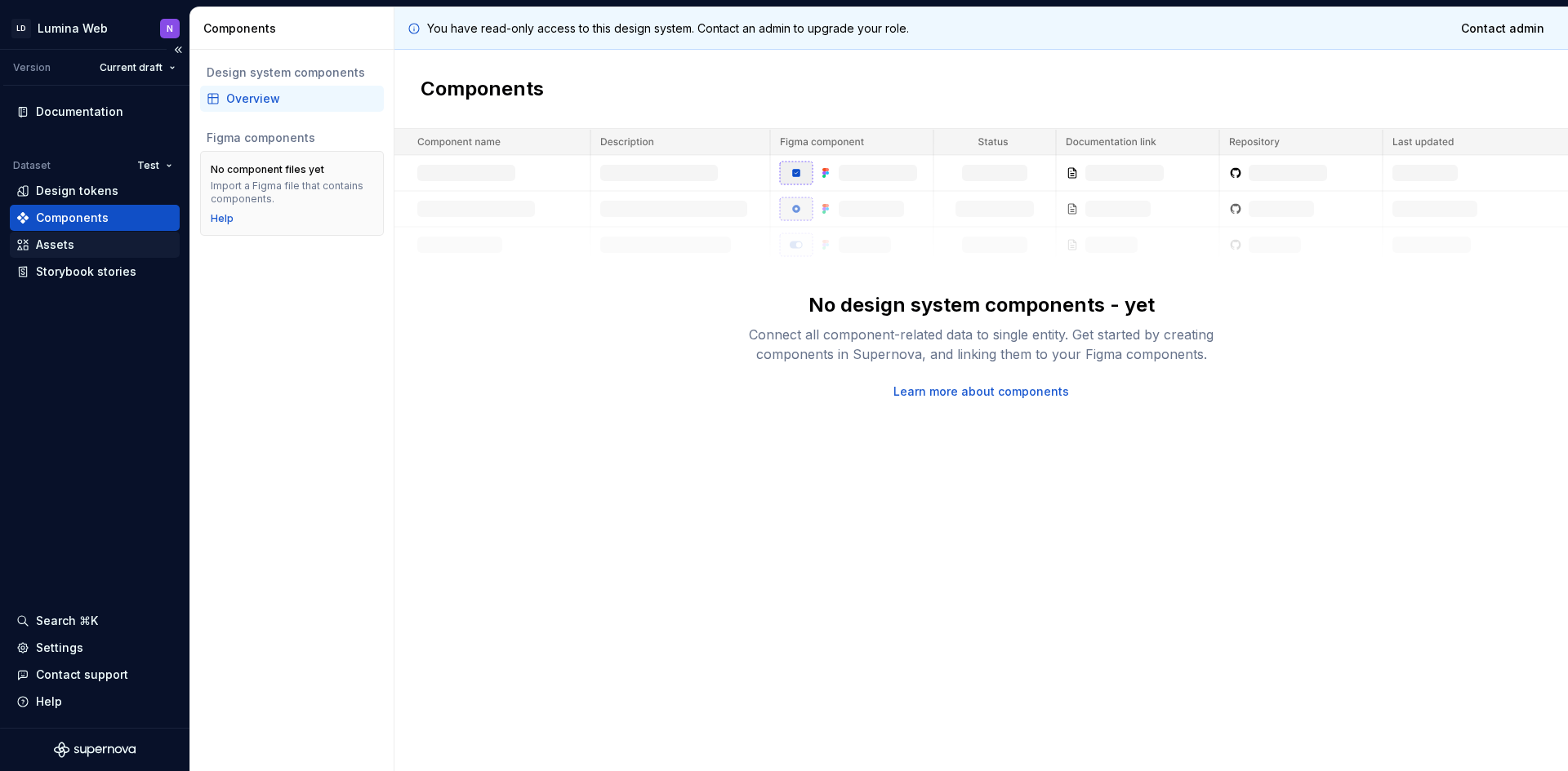
click at [109, 236] on div "Assets" at bounding box center [95, 245] width 156 height 17
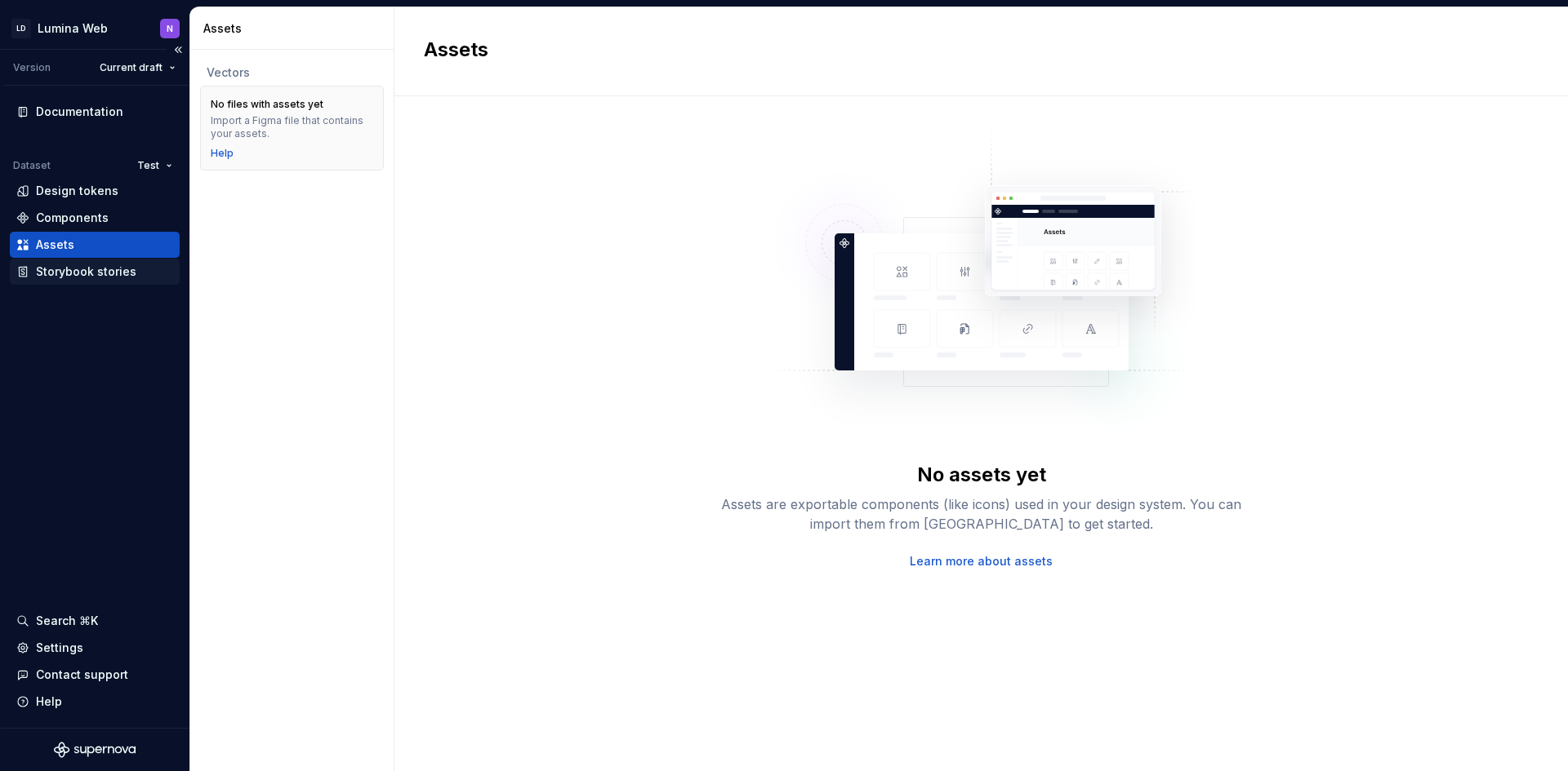
click at [99, 269] on div "Storybook stories" at bounding box center [87, 272] width 101 height 17
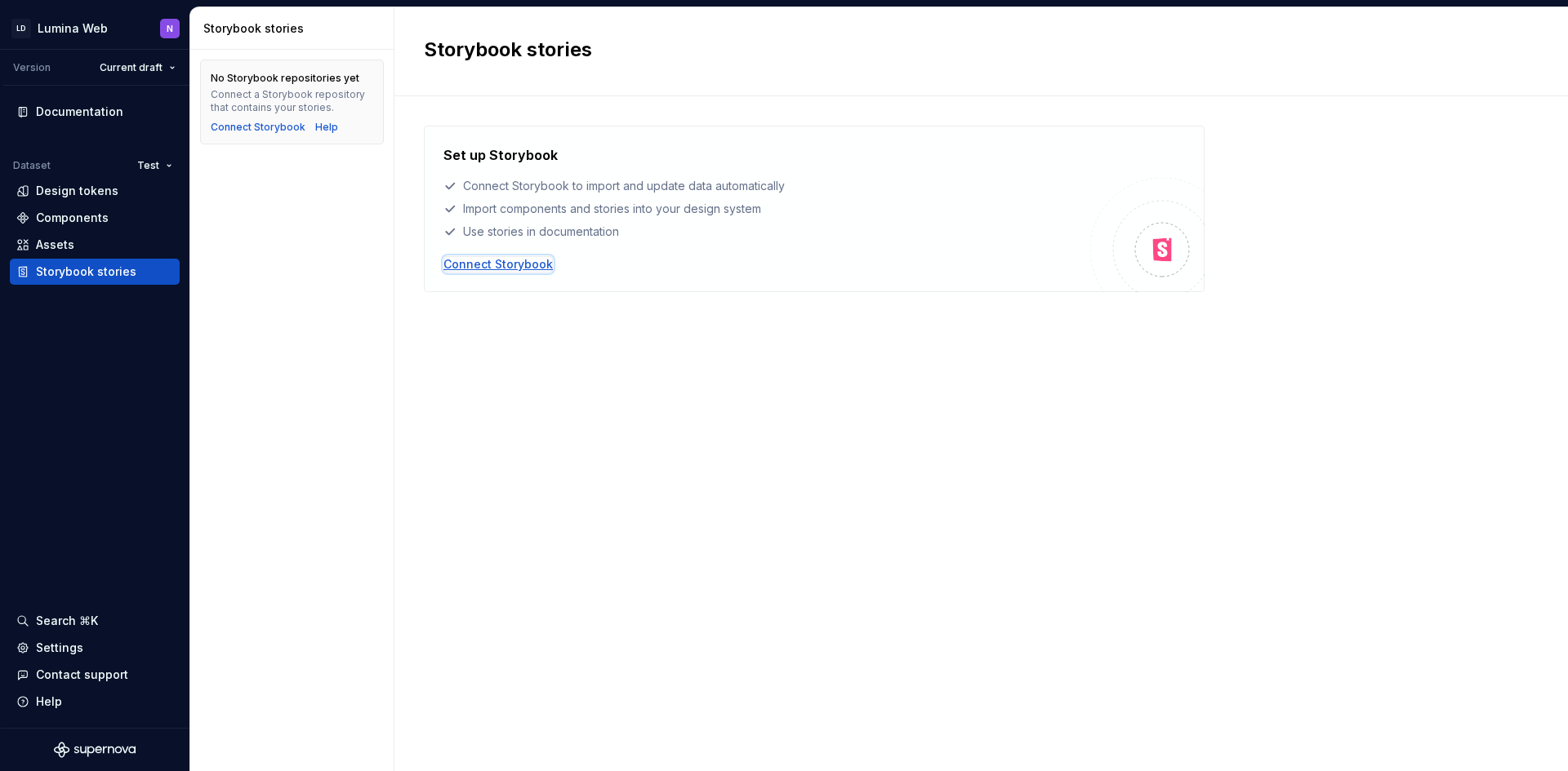
click at [489, 272] on div "Connect Storybook" at bounding box center [498, 264] width 110 height 17
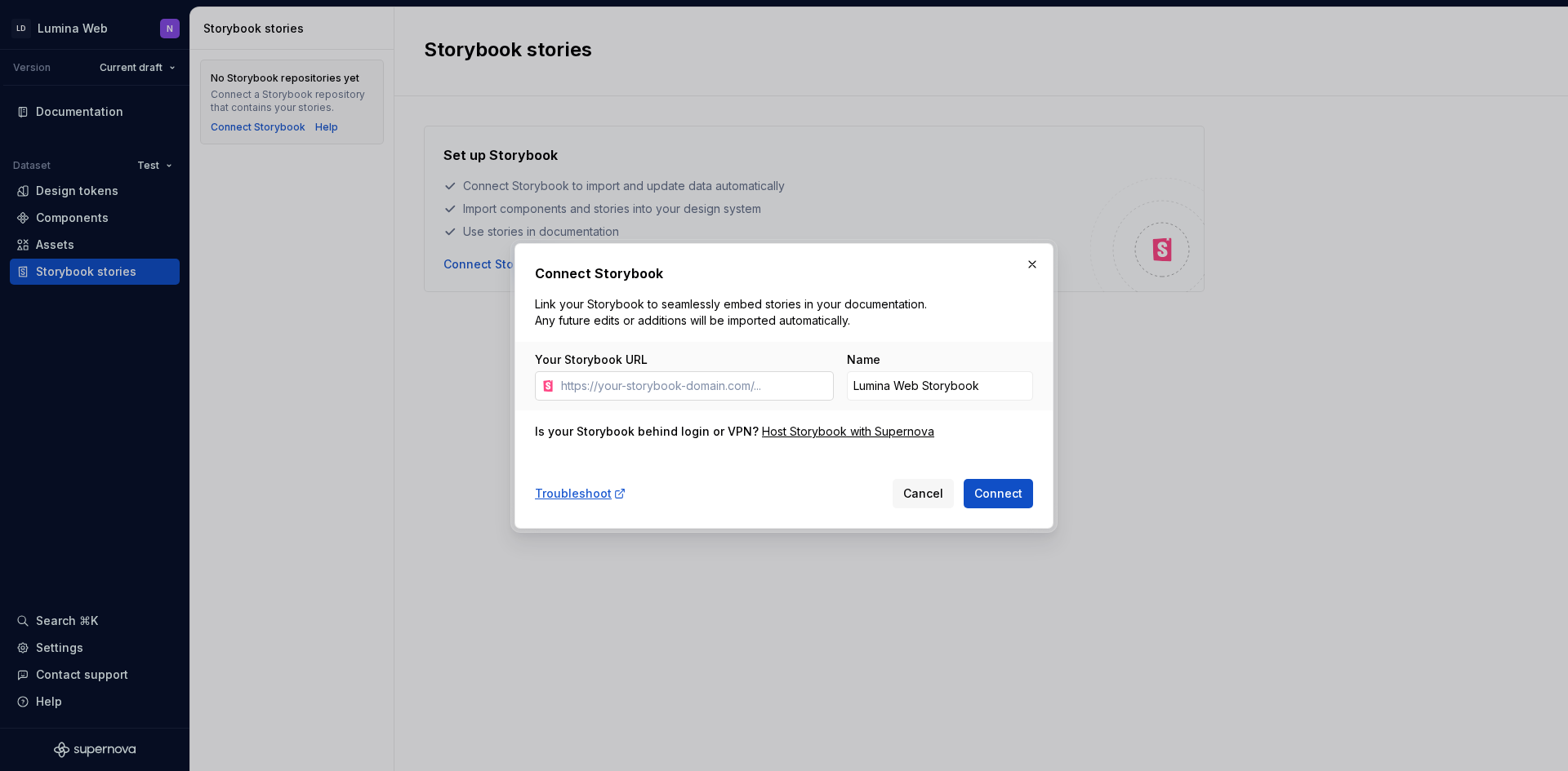
click at [736, 393] on input "Your Storybook URL" at bounding box center [694, 386] width 279 height 30
paste input "[URL][DOMAIN_NAME]"
type input "[URL][DOMAIN_NAME]"
click at [983, 476] on span "Connect" at bounding box center [998, 494] width 48 height 17
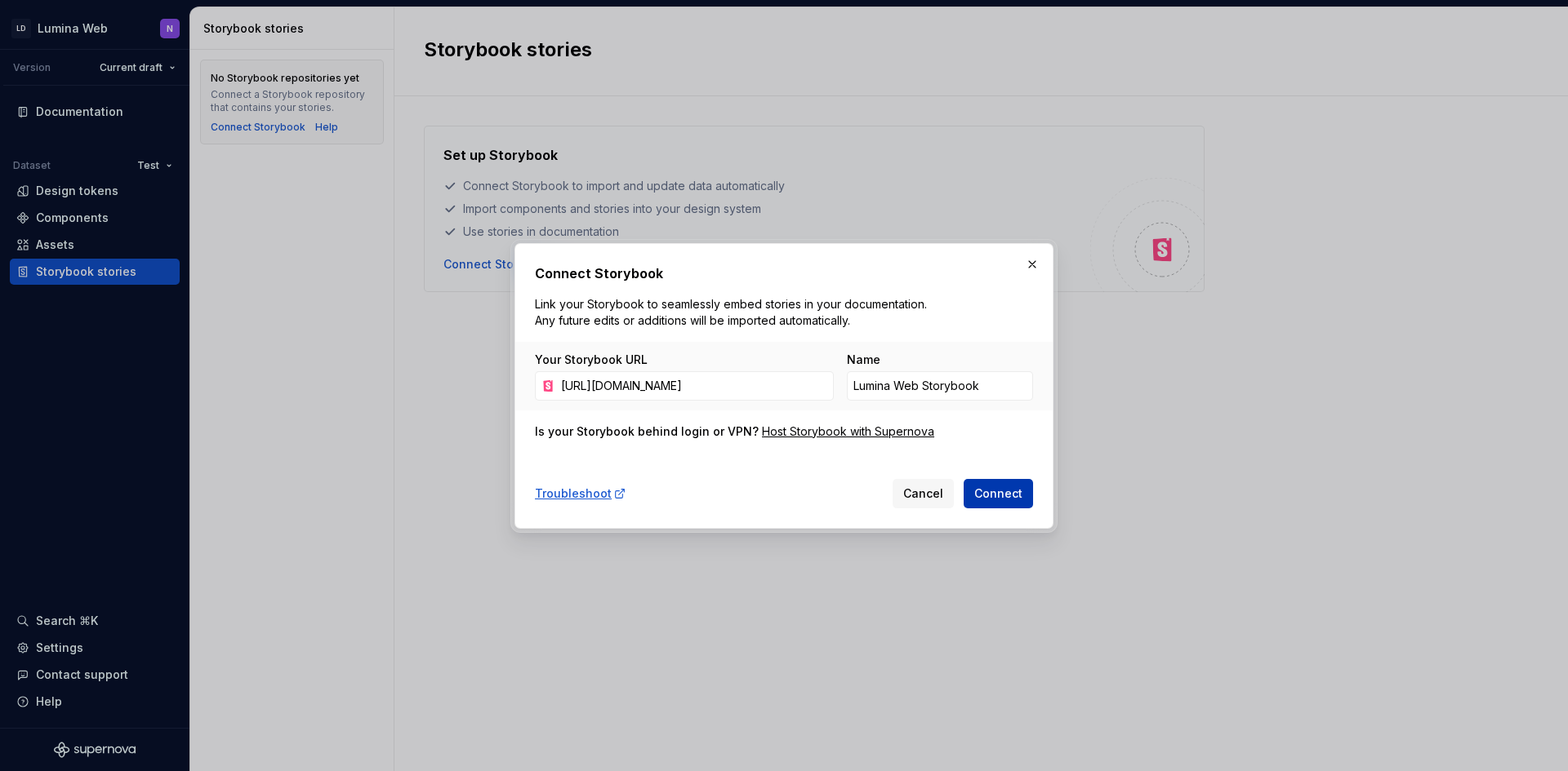
scroll to position [0, 0]
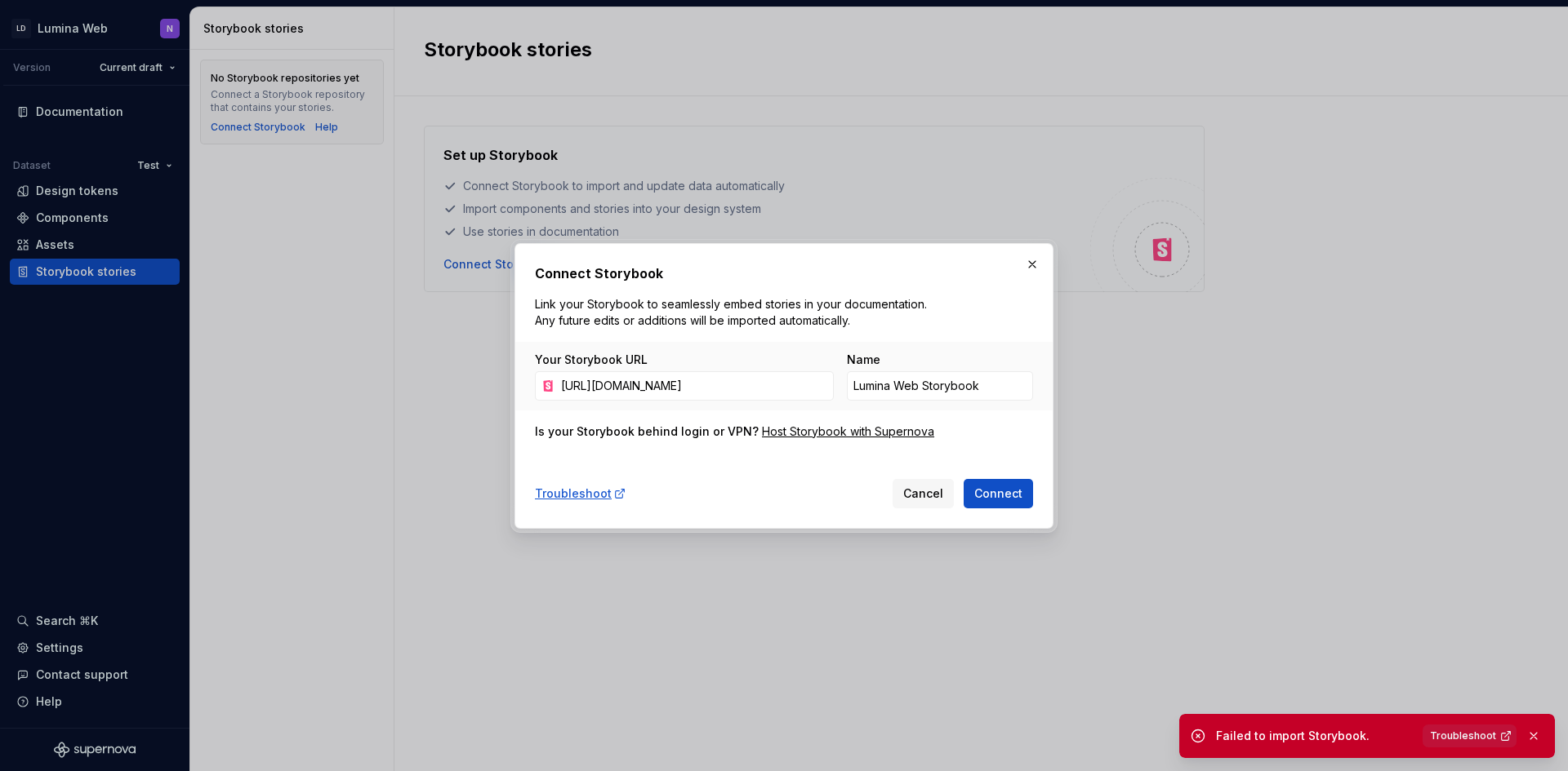
click at [1044, 476] on link "Troubleshoot" at bounding box center [1468, 736] width 94 height 23
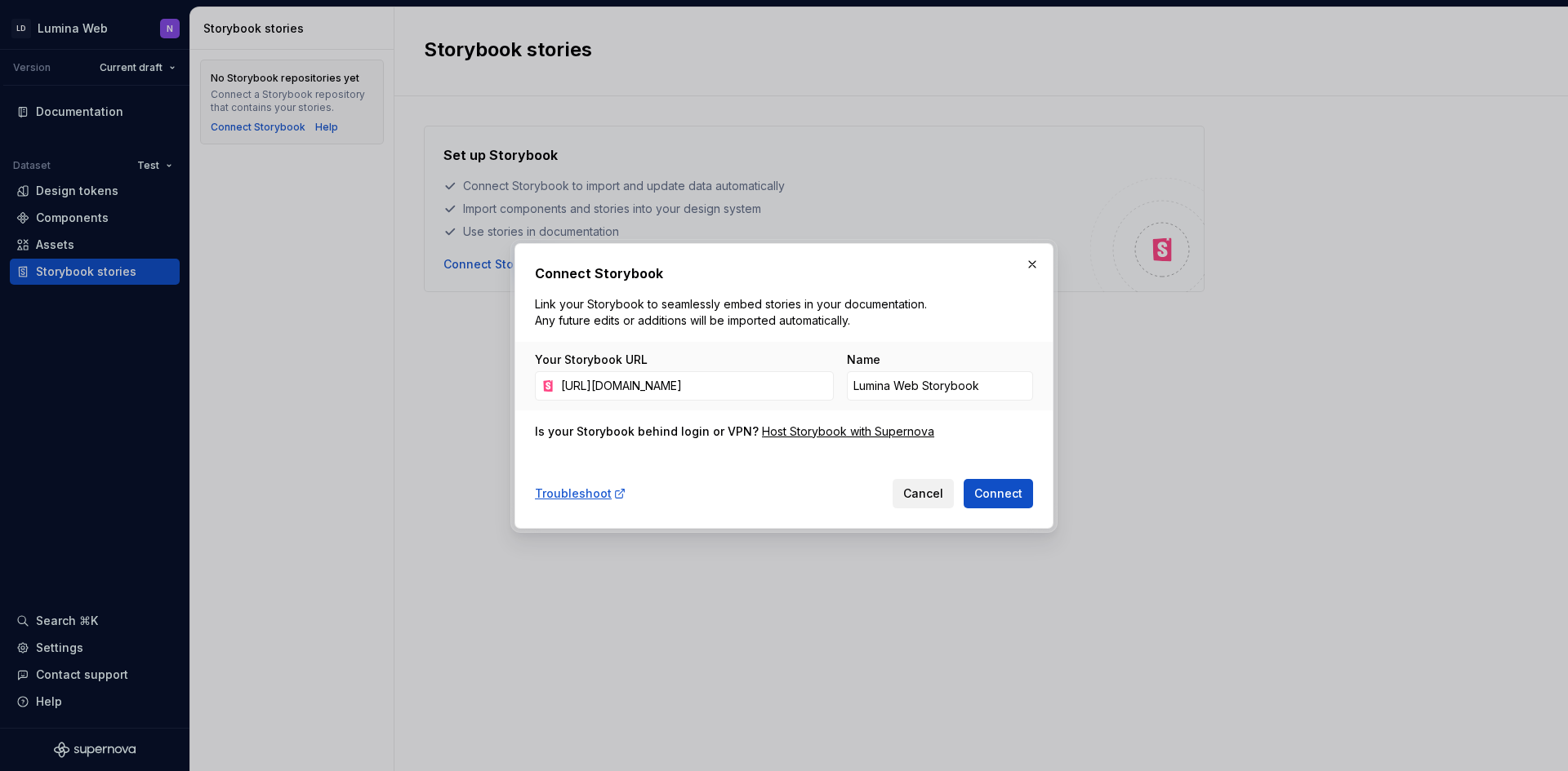
click at [928, 476] on span "Cancel" at bounding box center [922, 494] width 40 height 17
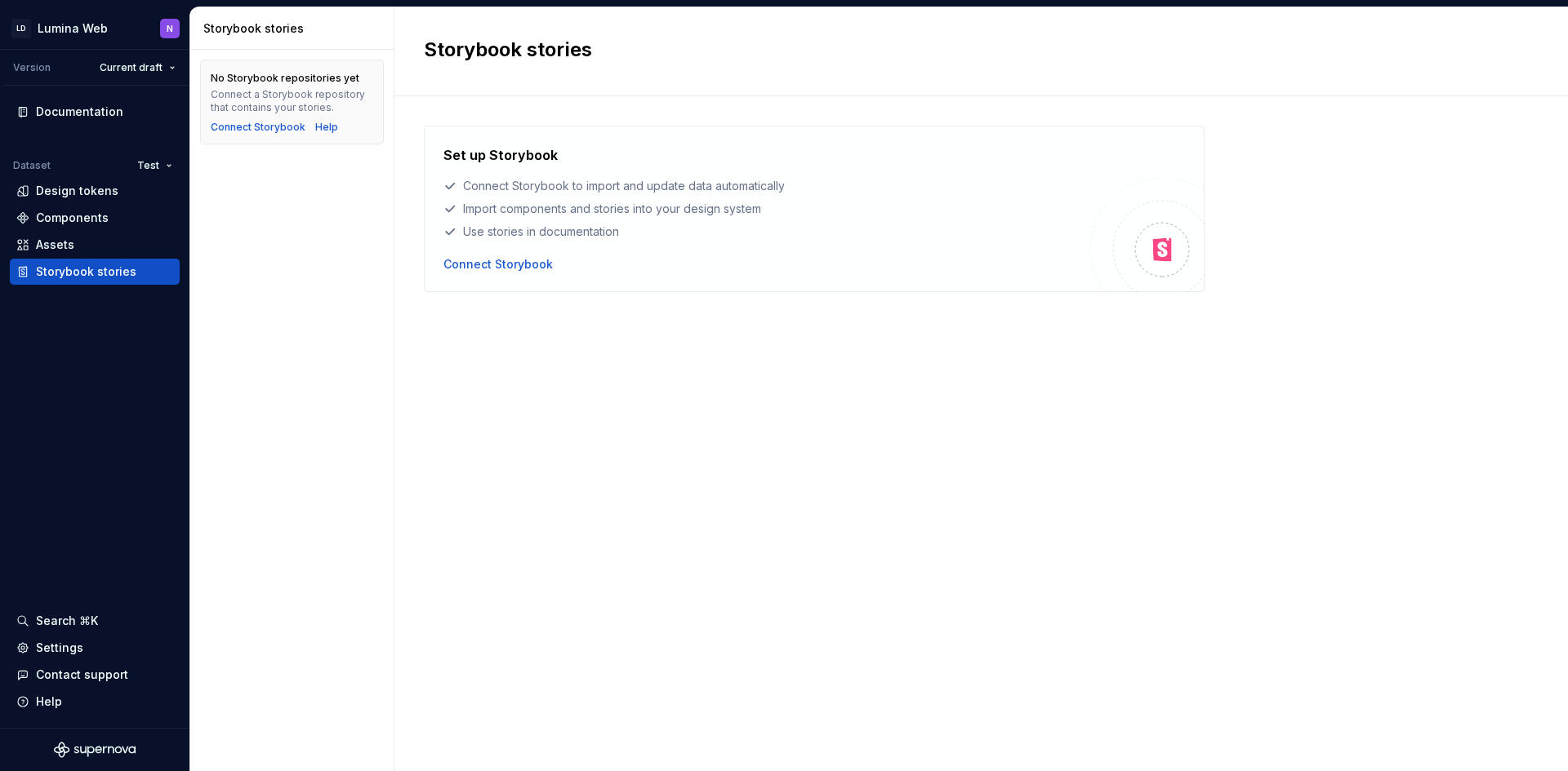
click at [828, 476] on div "Set up Storybook Connect Storybook to import and update data automatically Impo…" at bounding box center [981, 417] width 1115 height 583
click at [256, 127] on div "Connect Storybook" at bounding box center [258, 127] width 95 height 13
click at [528, 259] on div "Connect Storybook" at bounding box center [498, 264] width 110 height 17
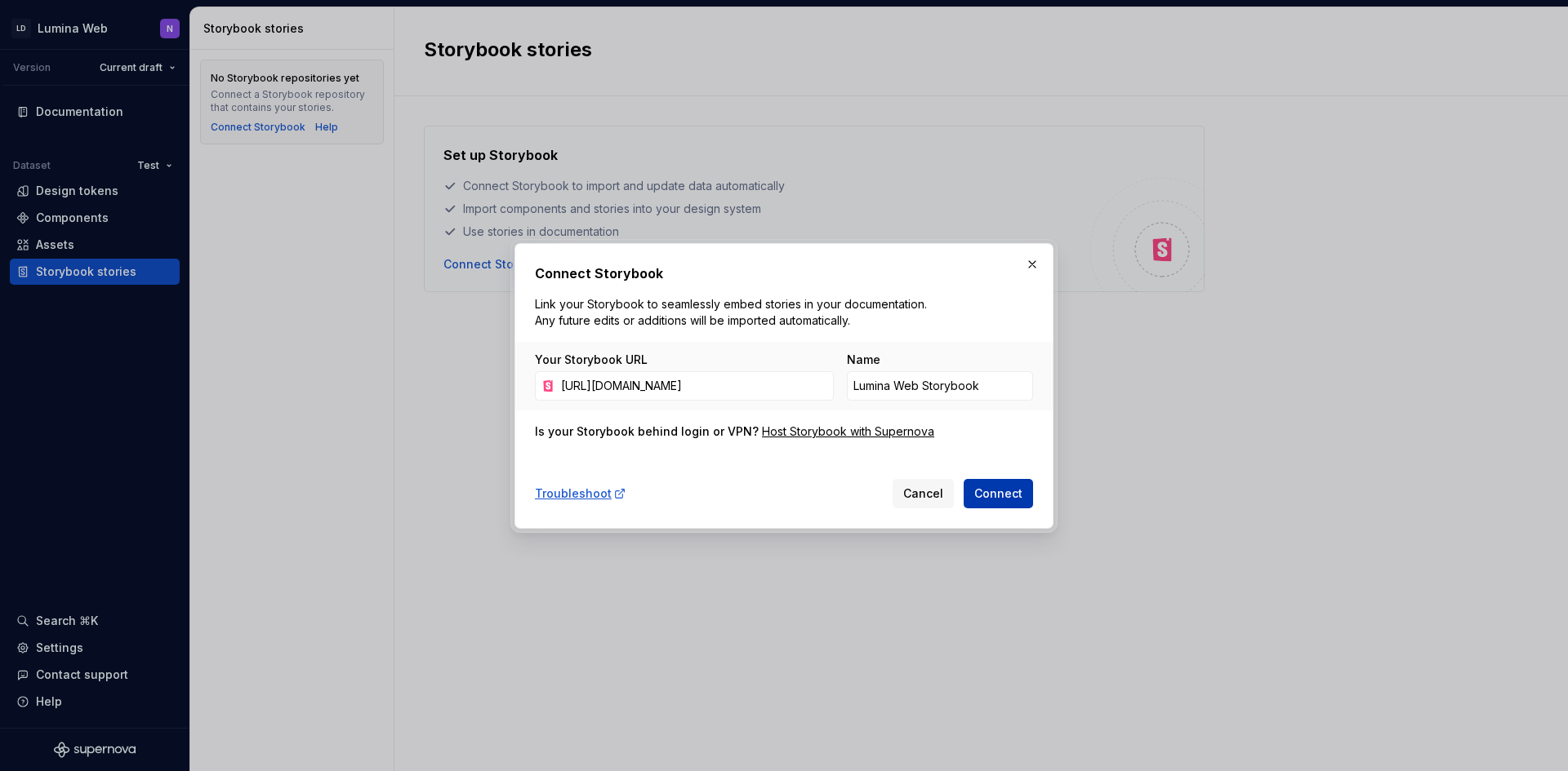
click at [979, 476] on span "Connect" at bounding box center [998, 494] width 48 height 17
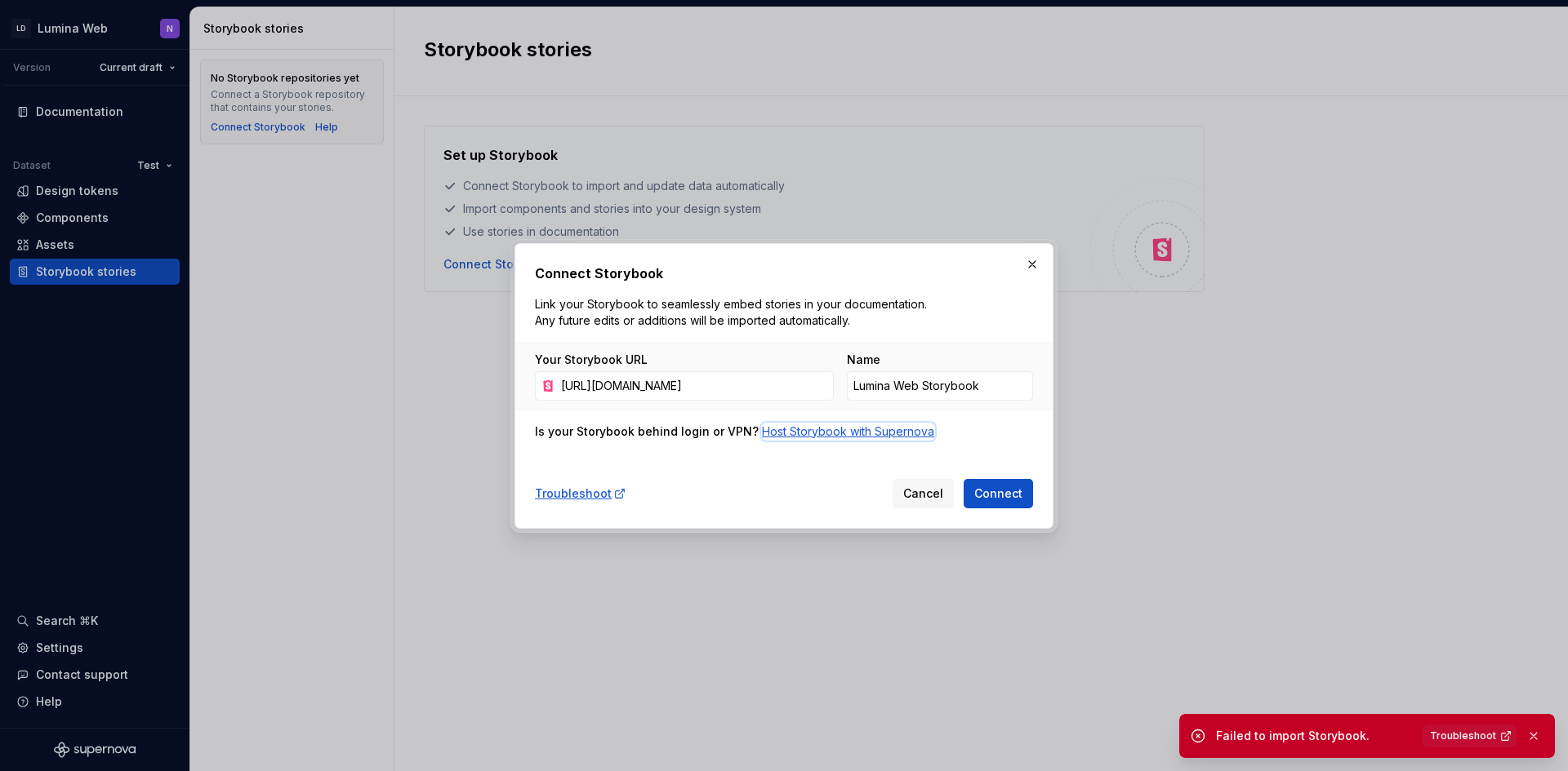
click at [881, 434] on div "Host Storybook with Supernova" at bounding box center [848, 432] width 172 height 17
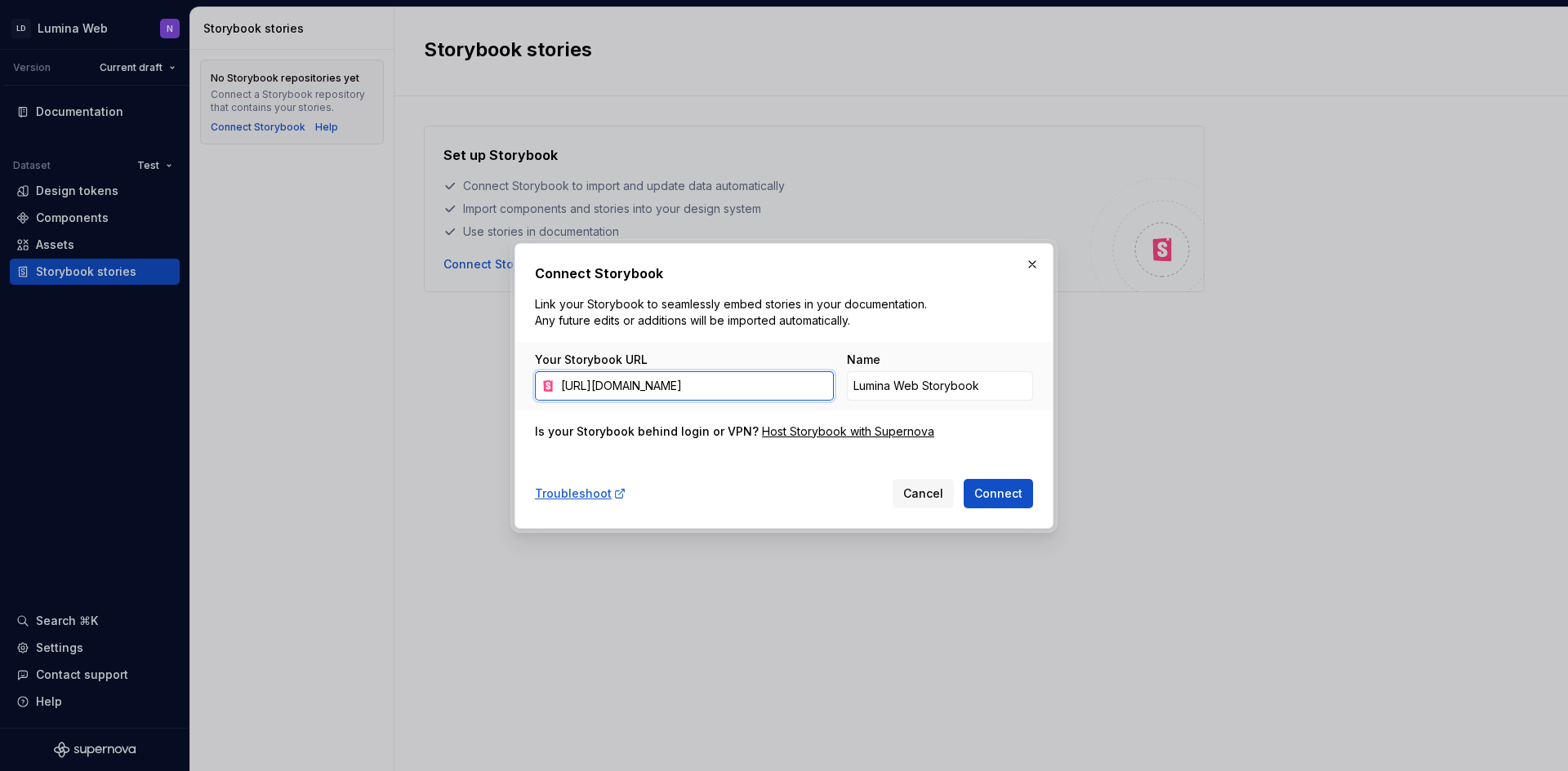
click at [813, 399] on input "[URL][DOMAIN_NAME]" at bounding box center [694, 386] width 279 height 30
click at [784, 396] on input "[URL][DOMAIN_NAME]" at bounding box center [694, 386] width 279 height 30
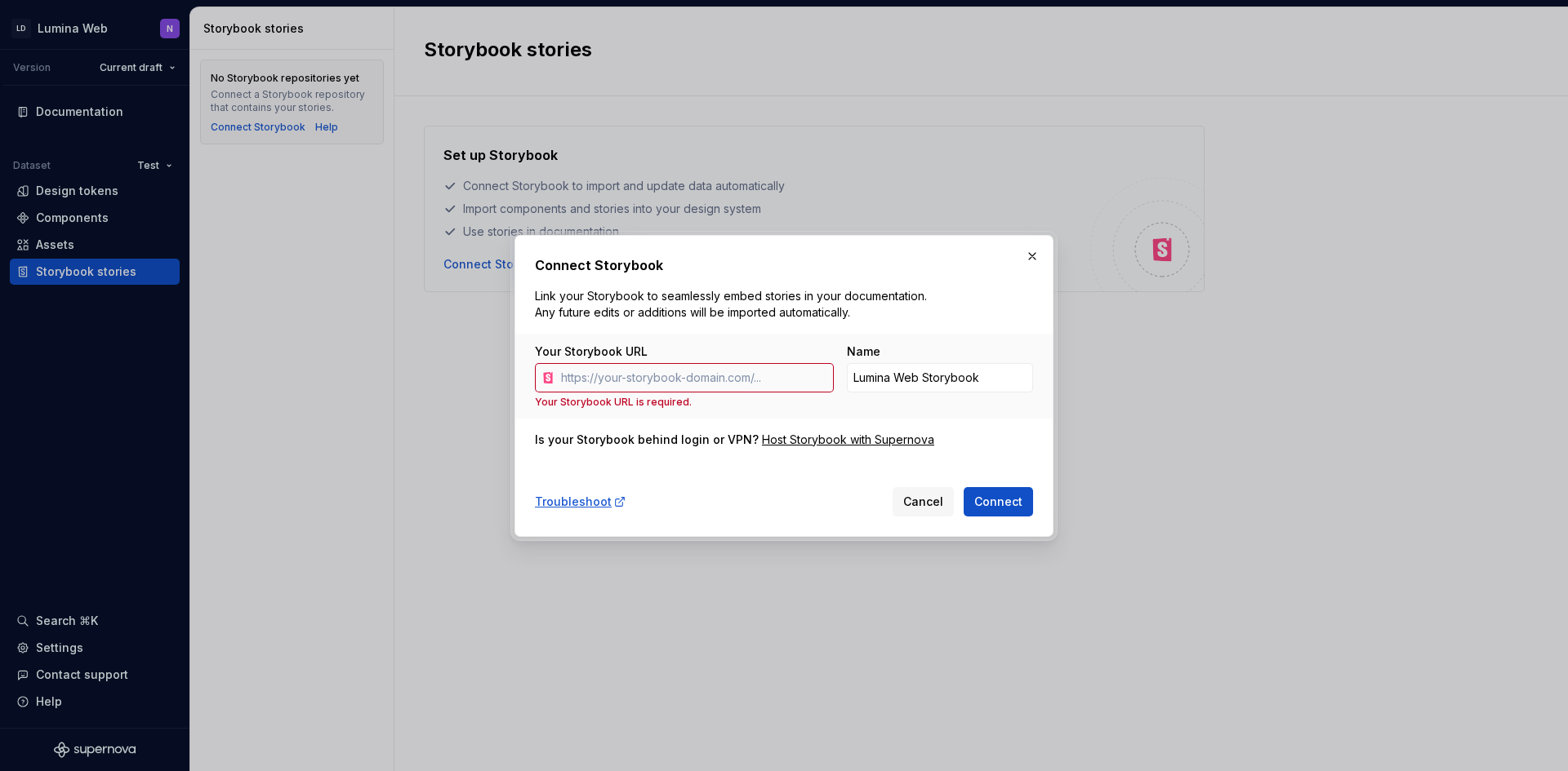
click at [791, 476] on div "Troubleshoot Cancel Connect" at bounding box center [784, 498] width 498 height 36
